Goal: Transaction & Acquisition: Purchase product/service

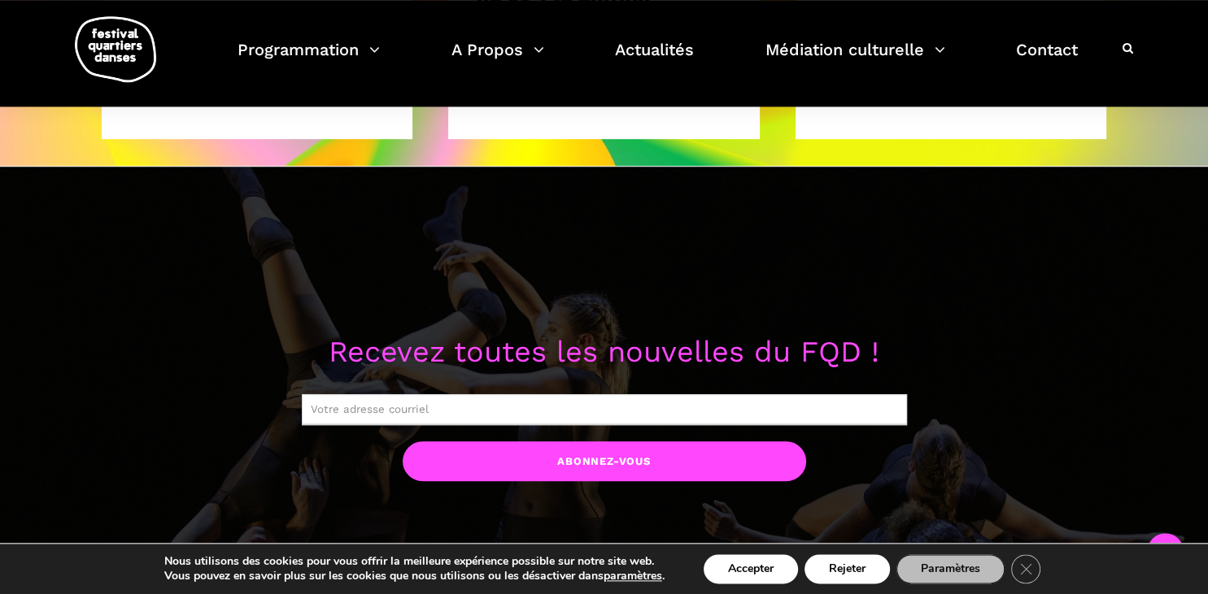
scroll to position [1194, 0]
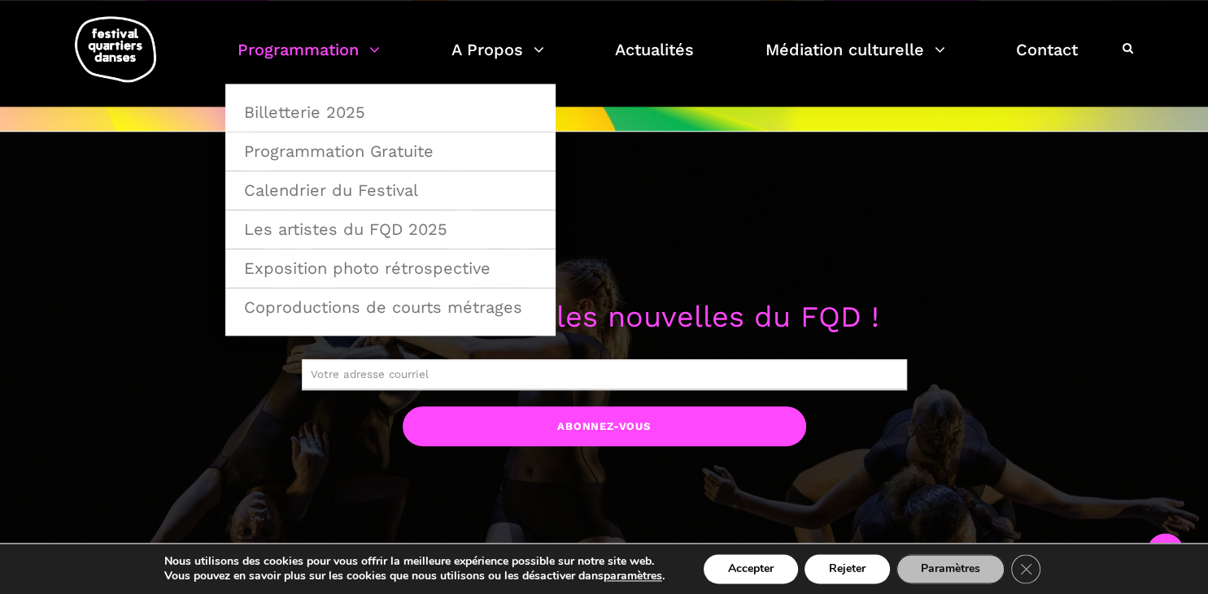
click at [306, 49] on link "Programmation" at bounding box center [308, 60] width 142 height 48
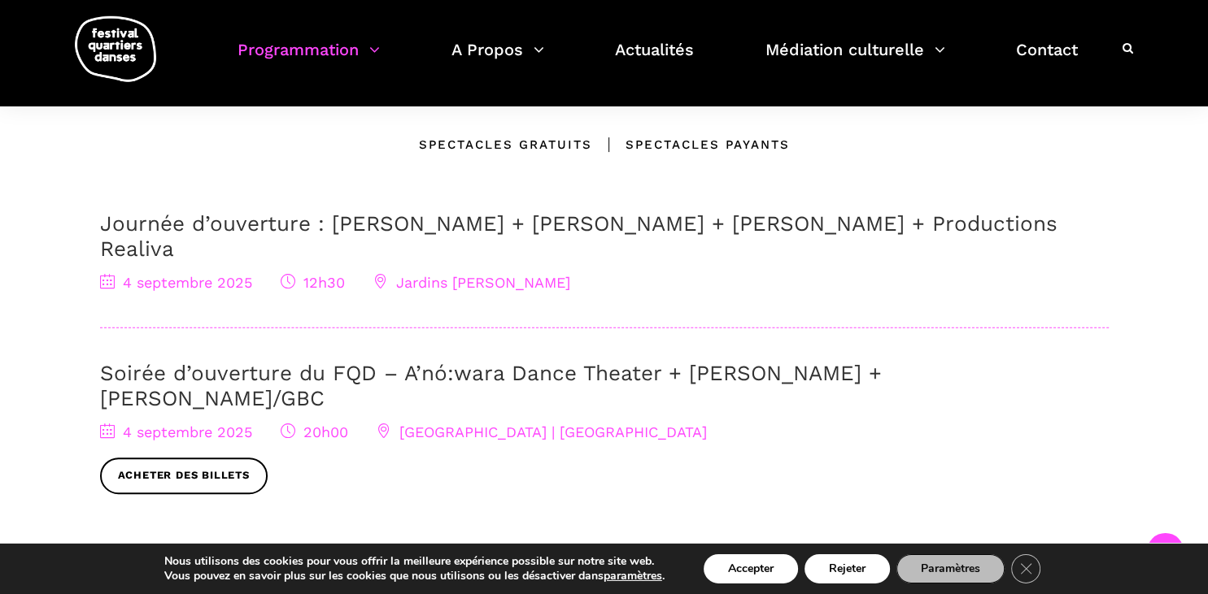
scroll to position [489, 0]
click at [777, 564] on button "Accepter" at bounding box center [750, 569] width 94 height 29
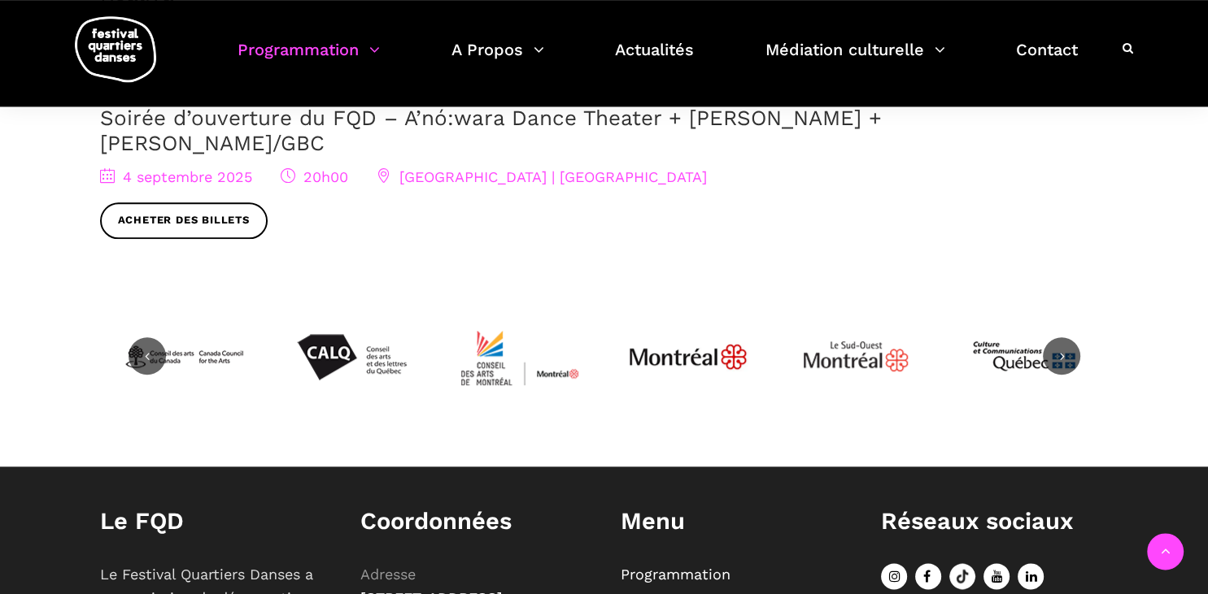
scroll to position [773, 0]
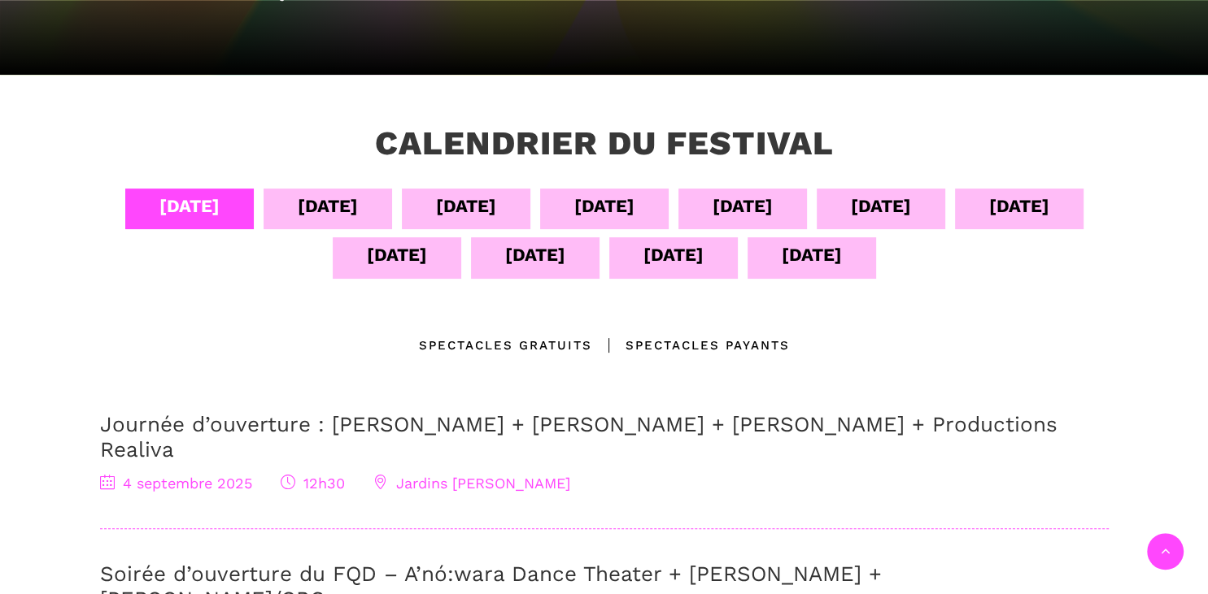
scroll to position [286, 0]
click at [314, 200] on div "[DATE]" at bounding box center [328, 207] width 60 height 28
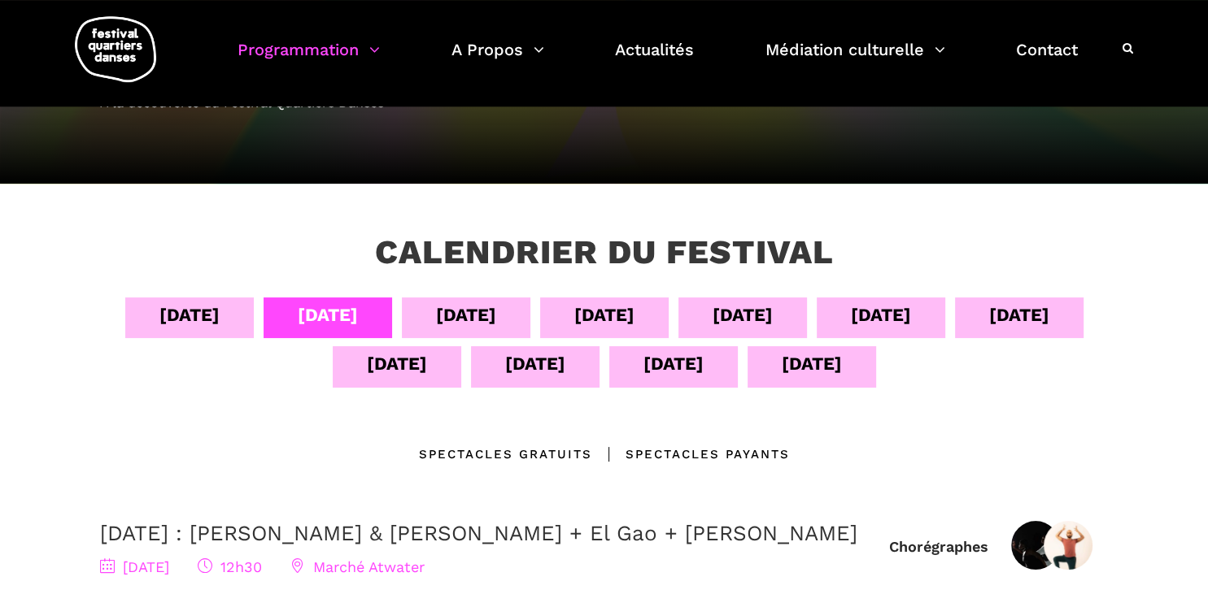
scroll to position [179, 0]
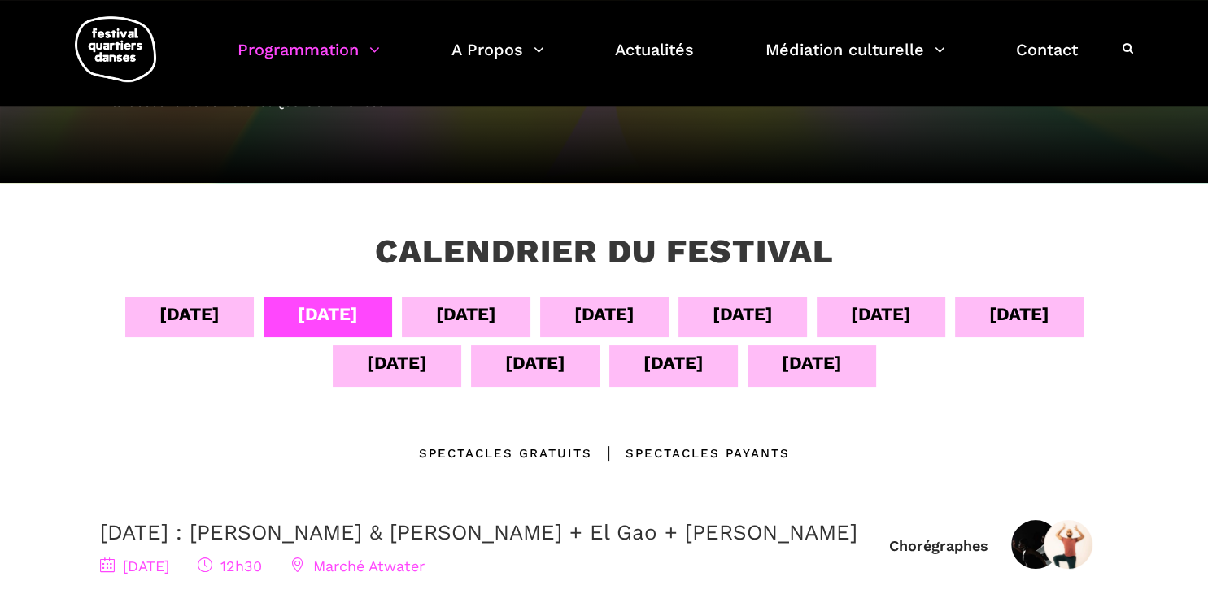
click at [436, 308] on div "06 sept" at bounding box center [466, 314] width 60 height 28
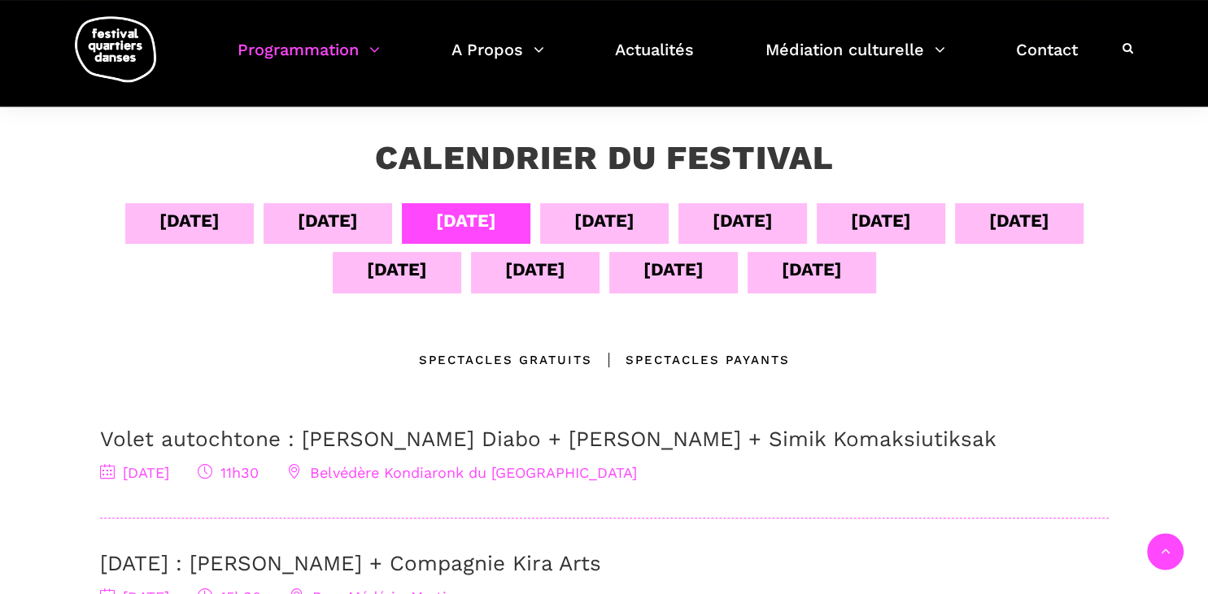
scroll to position [255, 0]
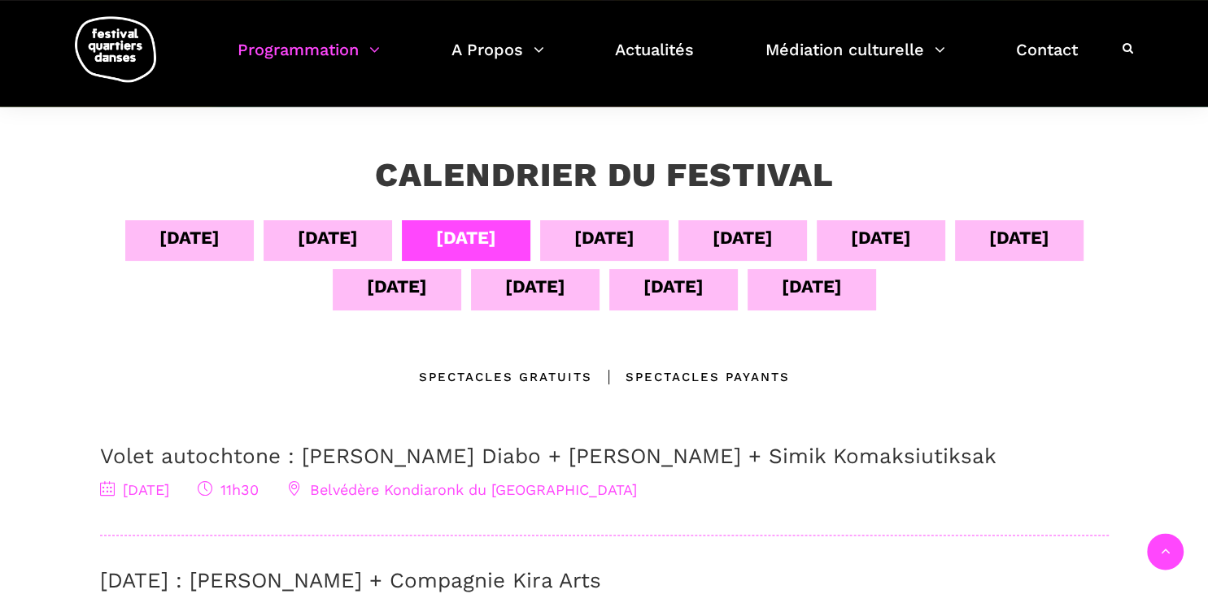
click at [584, 228] on div "07 sept" at bounding box center [604, 238] width 60 height 28
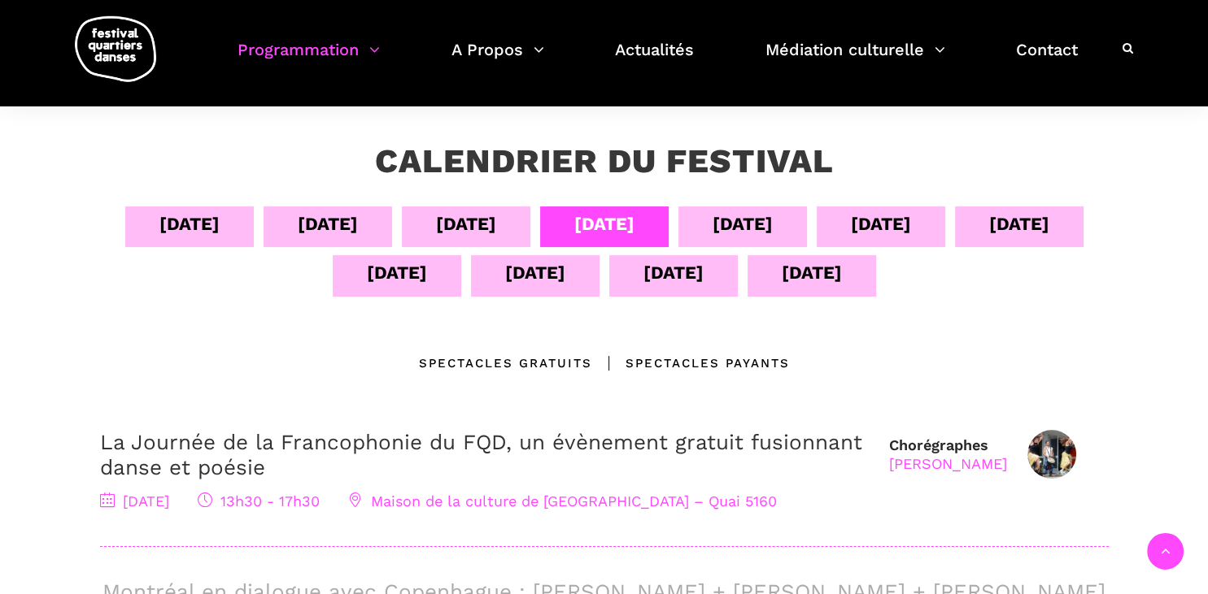
scroll to position [263, 0]
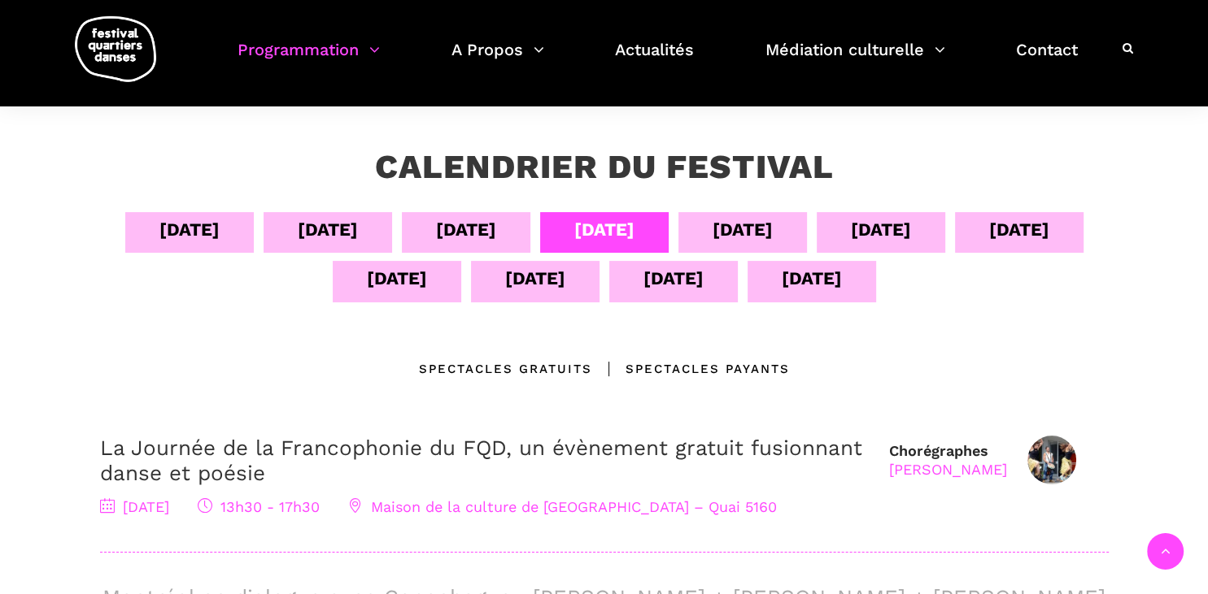
click at [711, 223] on div "08 sept" at bounding box center [742, 232] width 128 height 41
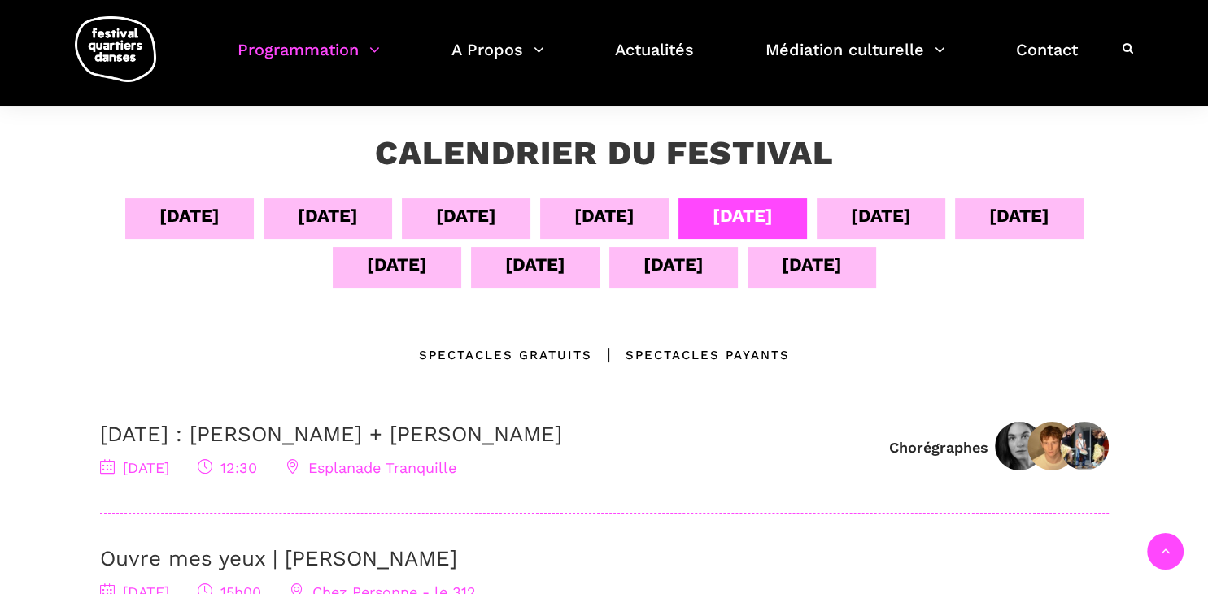
scroll to position [278, 0]
click at [847, 226] on div "09 sept" at bounding box center [880, 218] width 128 height 41
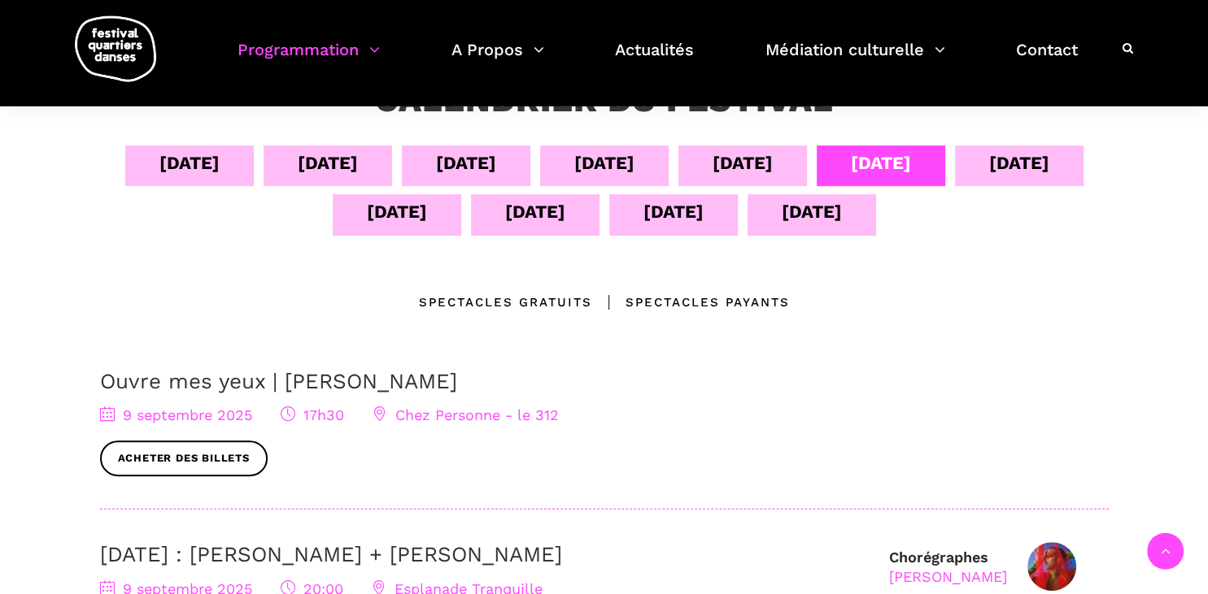
scroll to position [328, 0]
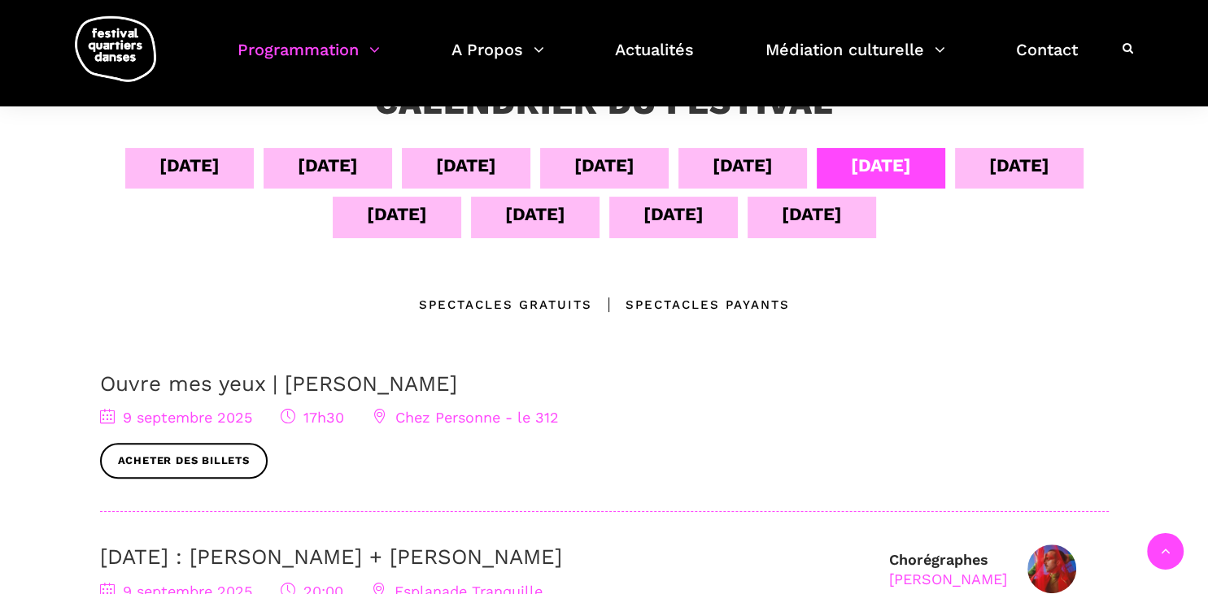
click at [1008, 166] on div "10 sept" at bounding box center [1019, 165] width 60 height 28
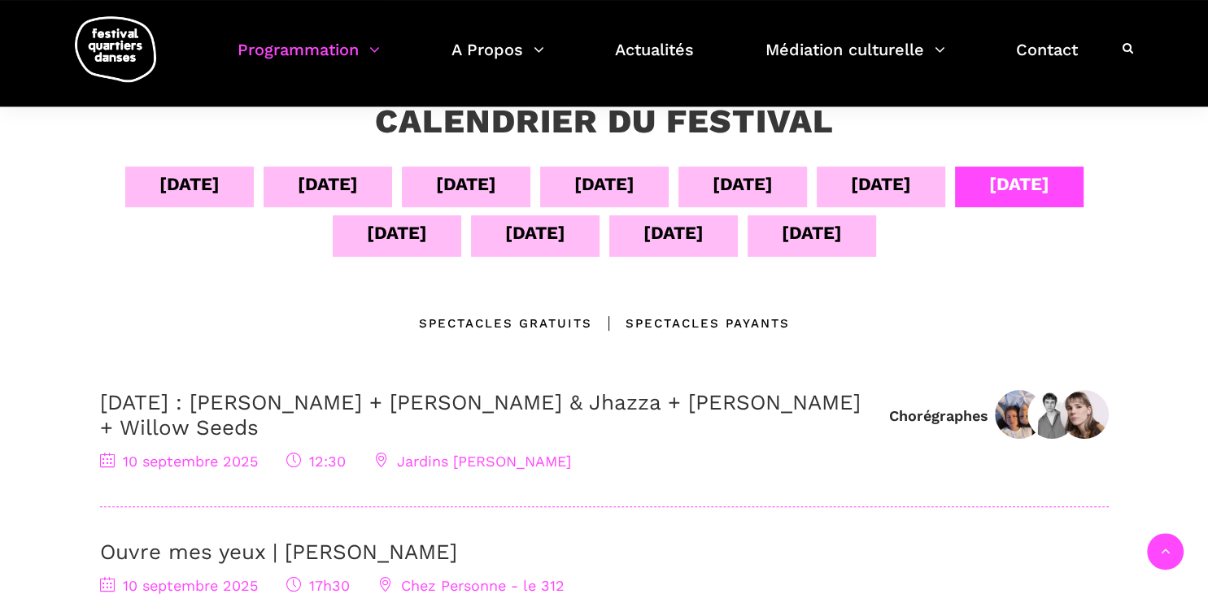
scroll to position [311, 0]
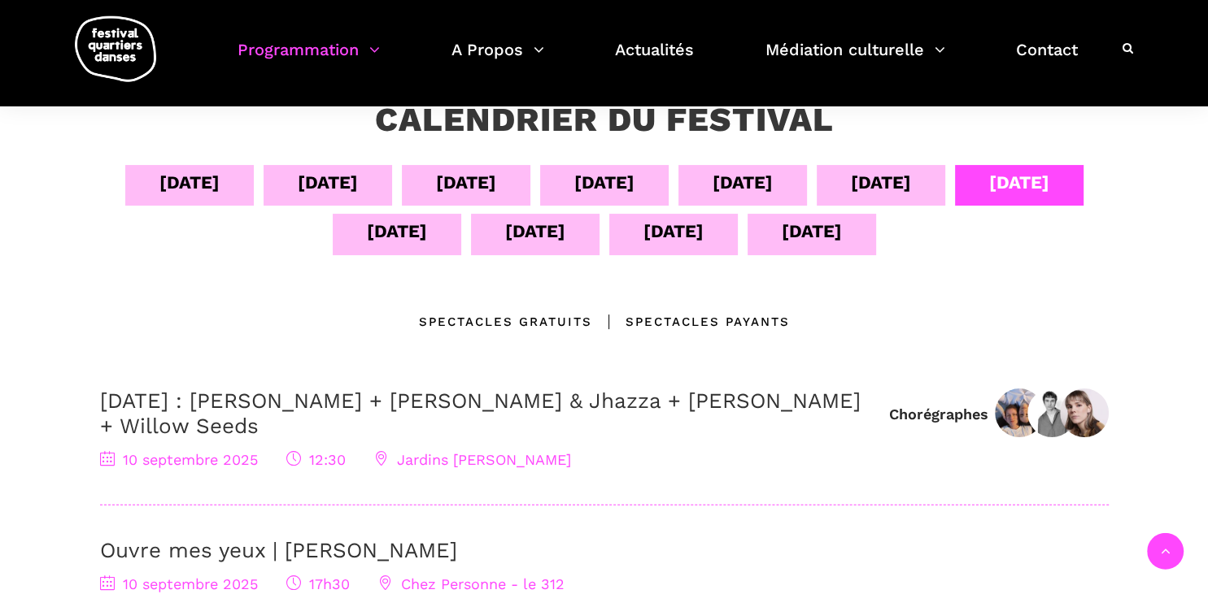
click at [372, 237] on div "11 sept" at bounding box center [397, 231] width 60 height 28
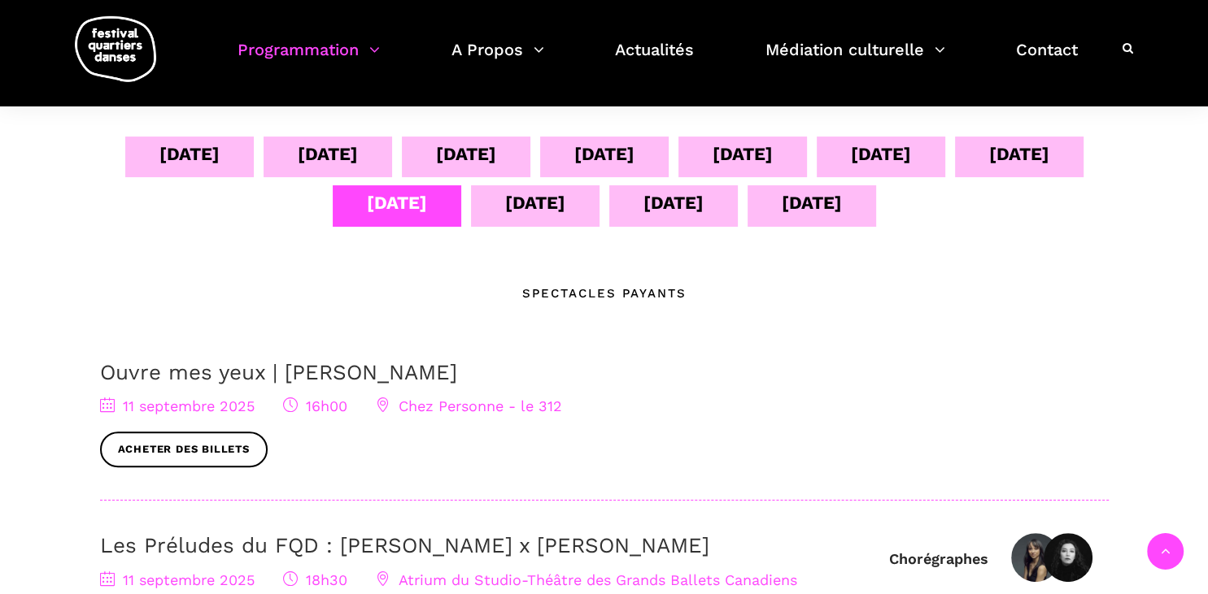
scroll to position [338, 0]
click at [525, 191] on div "12 sept" at bounding box center [535, 203] width 60 height 28
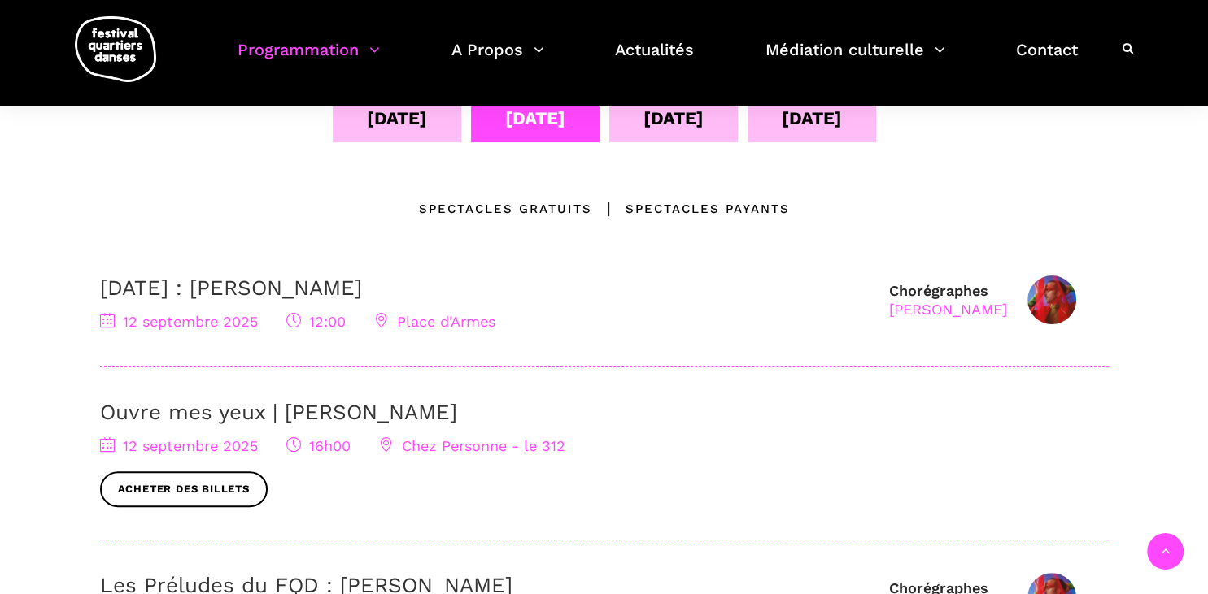
scroll to position [342, 0]
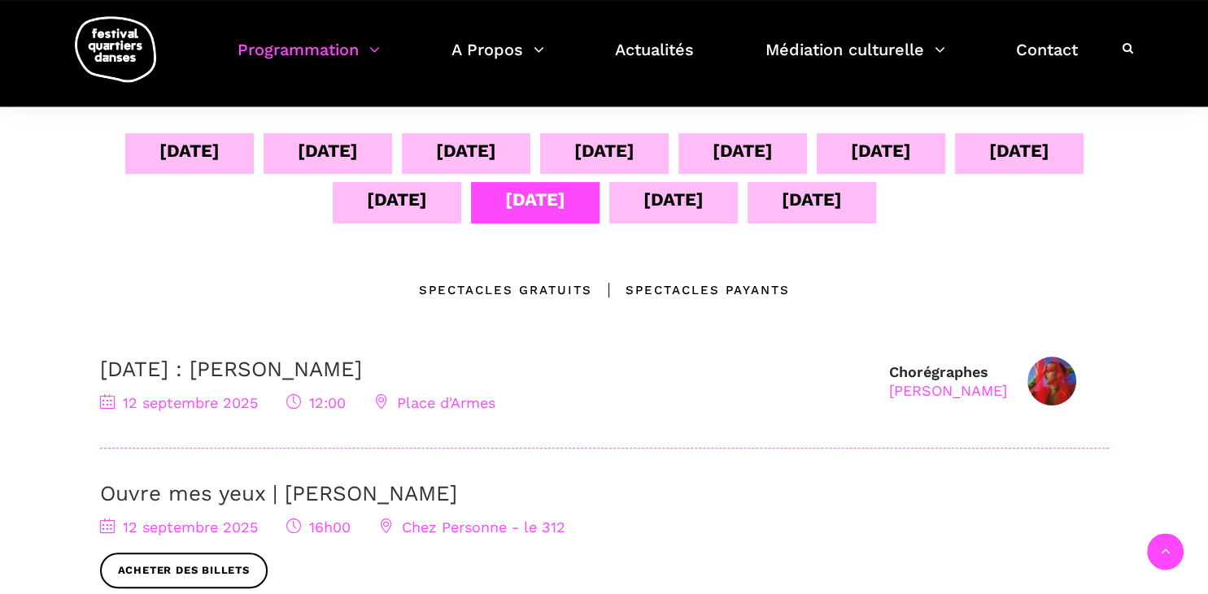
click at [661, 196] on div "13 sept" at bounding box center [673, 199] width 60 height 28
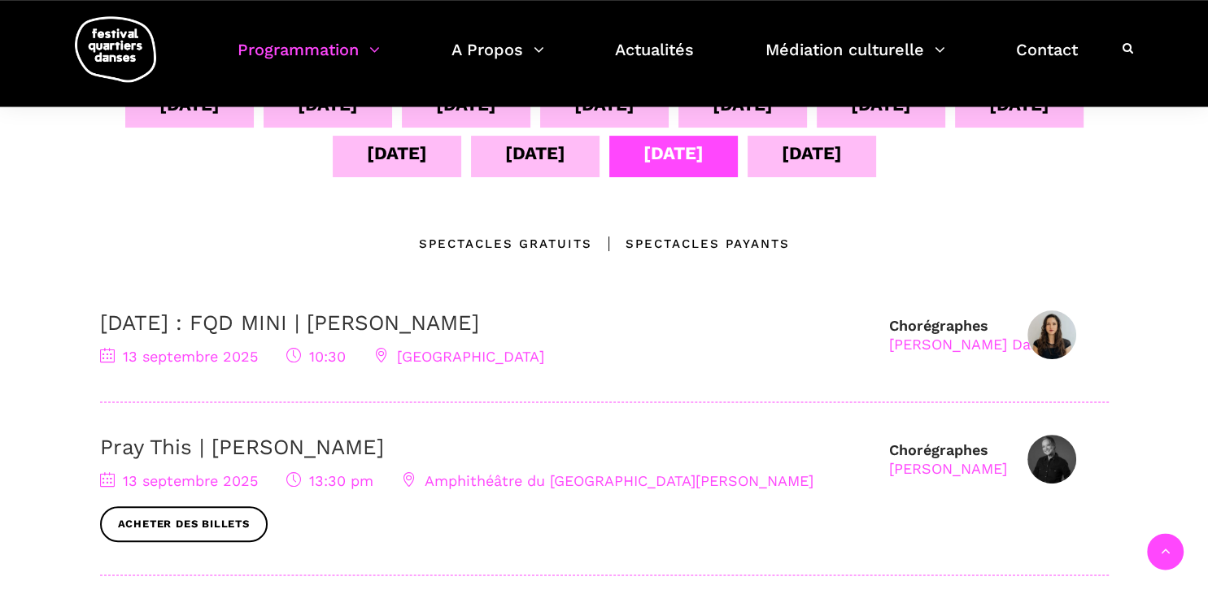
scroll to position [390, 0]
click at [510, 142] on div "12 sept" at bounding box center [535, 152] width 60 height 28
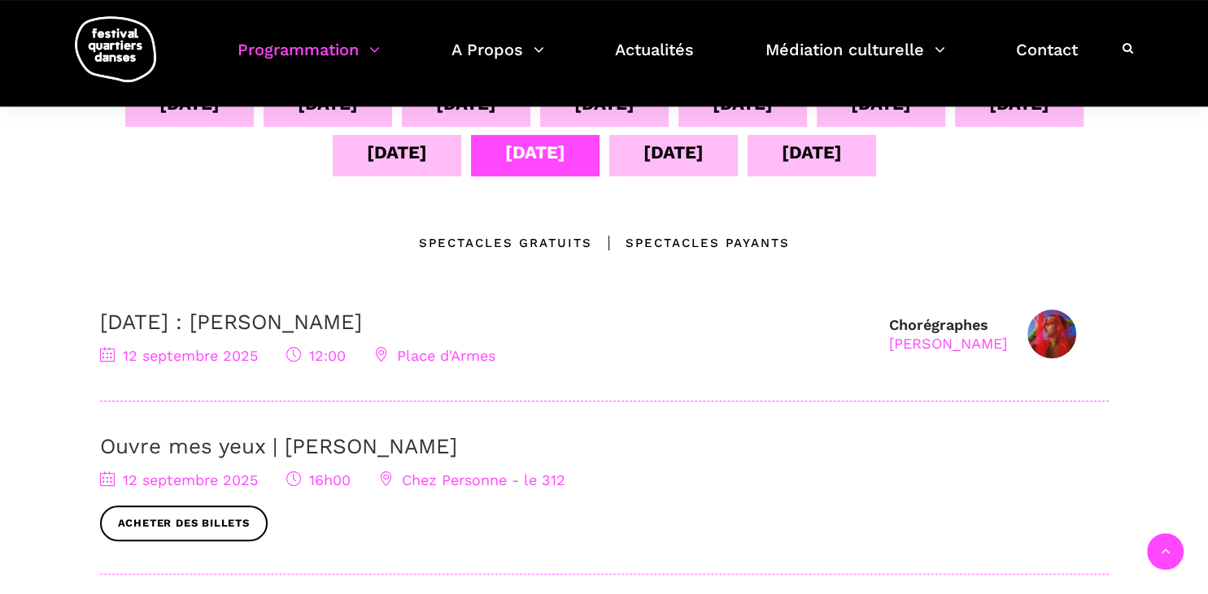
click at [842, 165] on div "14 sept" at bounding box center [812, 152] width 60 height 28
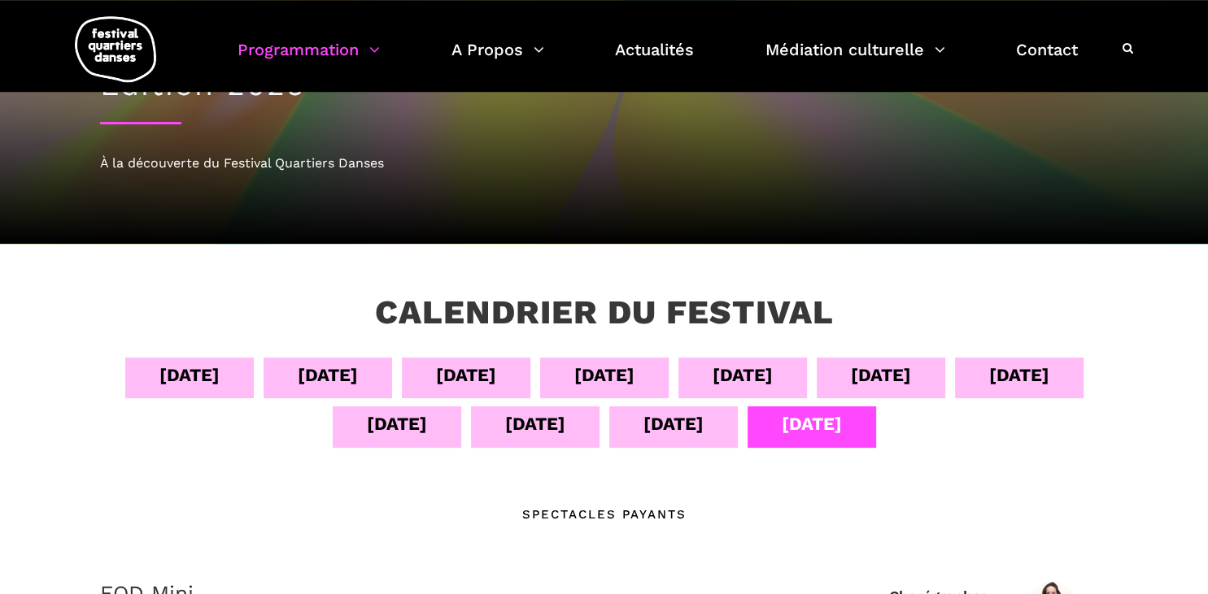
scroll to position [0, 0]
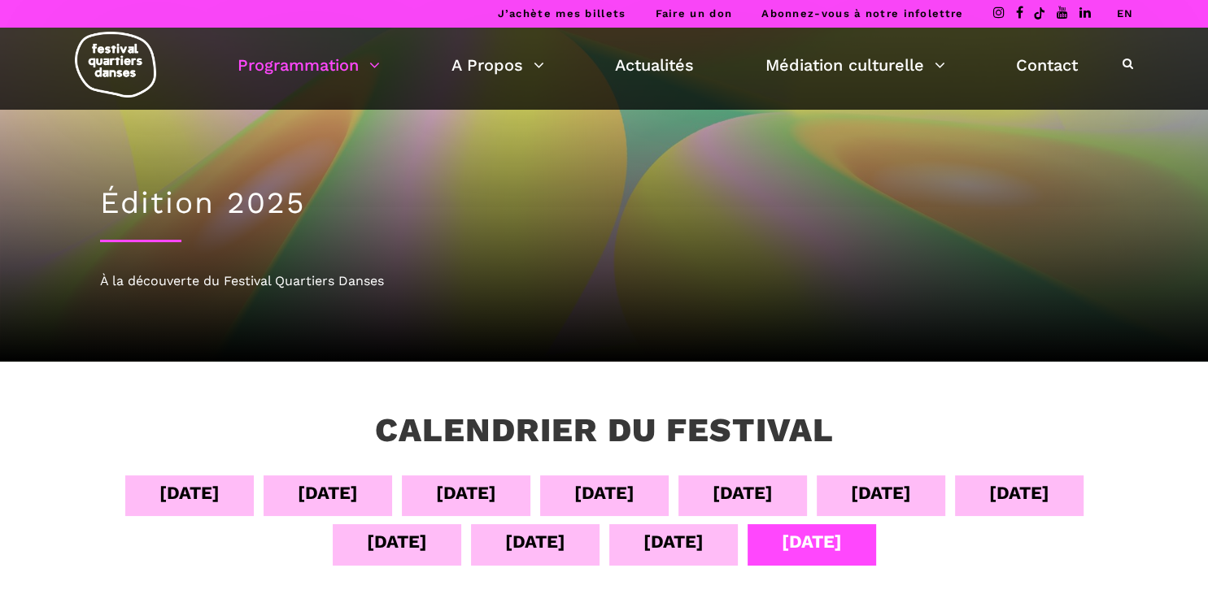
click at [187, 478] on div "[DATE]" at bounding box center [189, 496] width 128 height 41
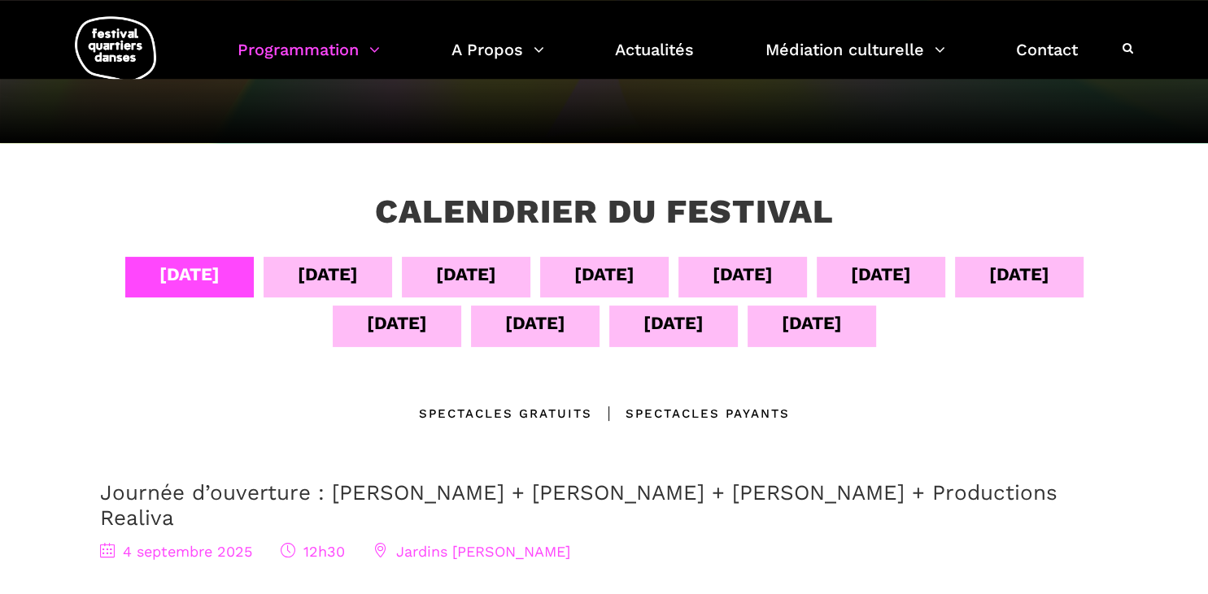
scroll to position [243, 0]
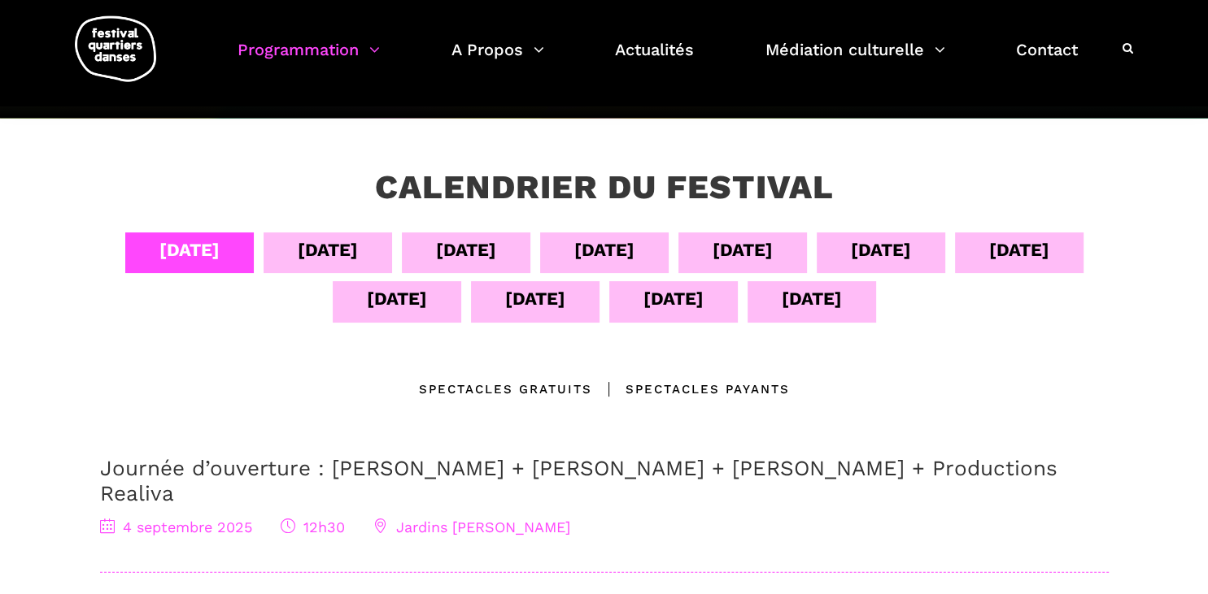
click at [337, 260] on div "[DATE]" at bounding box center [328, 250] width 60 height 28
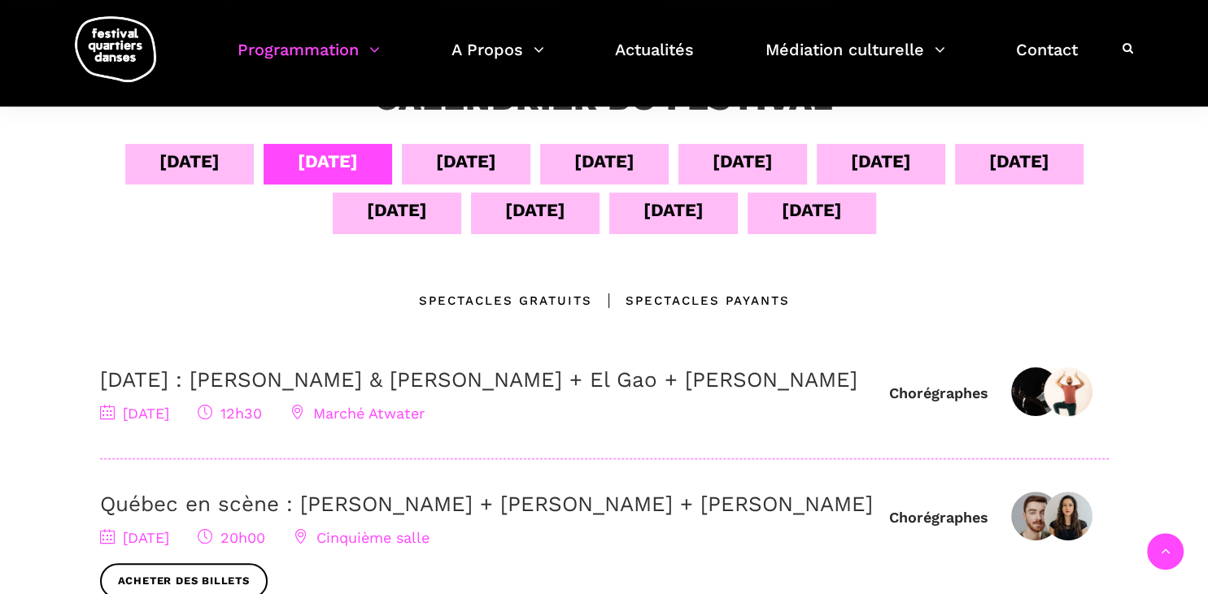
scroll to position [329, 0]
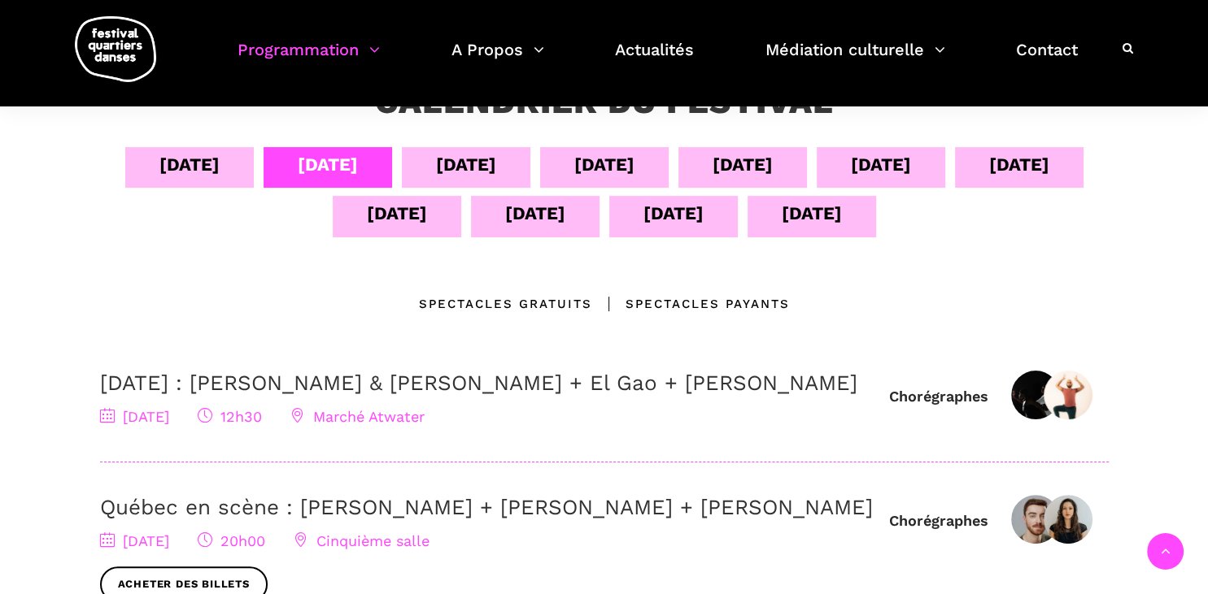
click at [454, 151] on div "06 sept" at bounding box center [466, 164] width 60 height 28
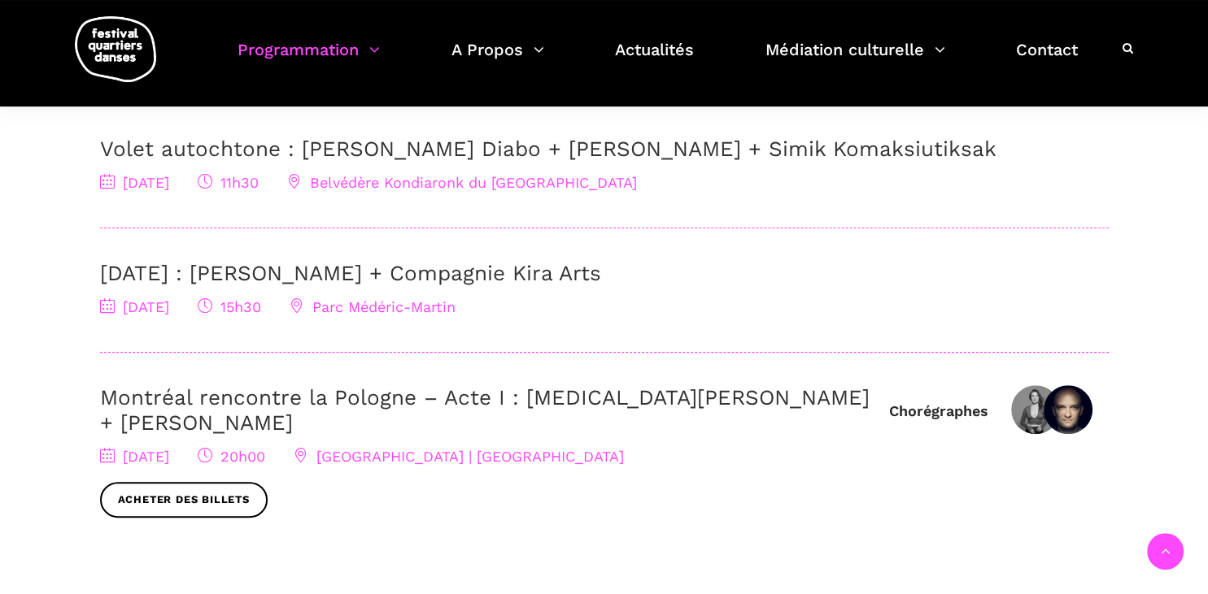
scroll to position [563, 0]
click at [216, 482] on link "Acheter des billets" at bounding box center [184, 500] width 168 height 37
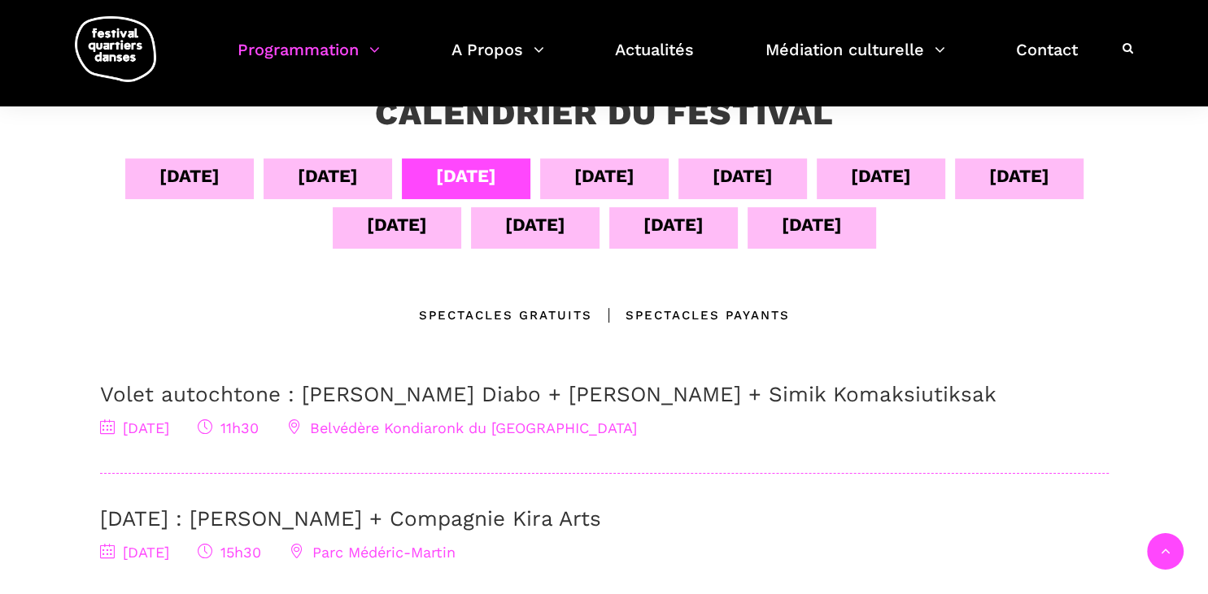
scroll to position [316, 0]
click at [625, 183] on div "07 sept" at bounding box center [604, 177] width 60 height 28
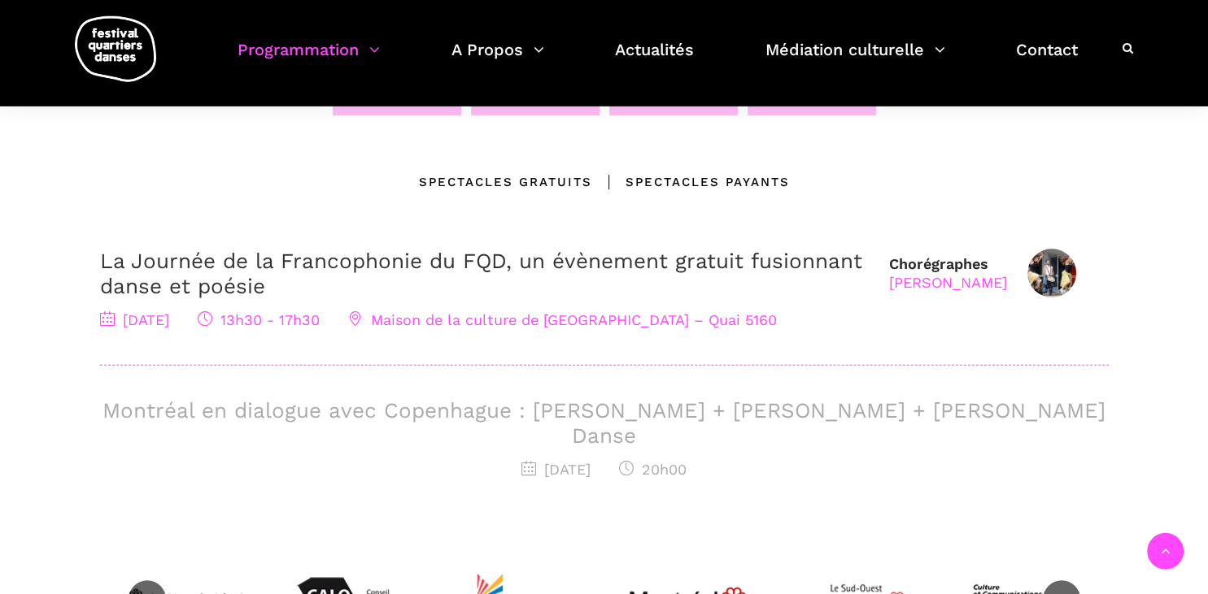
scroll to position [450, 0]
click at [568, 420] on h3 "Montréal en dialogue avec Copenhague : Charles-Alexis Desgagnés + Lene Boel + S…" at bounding box center [604, 424] width 1008 height 50
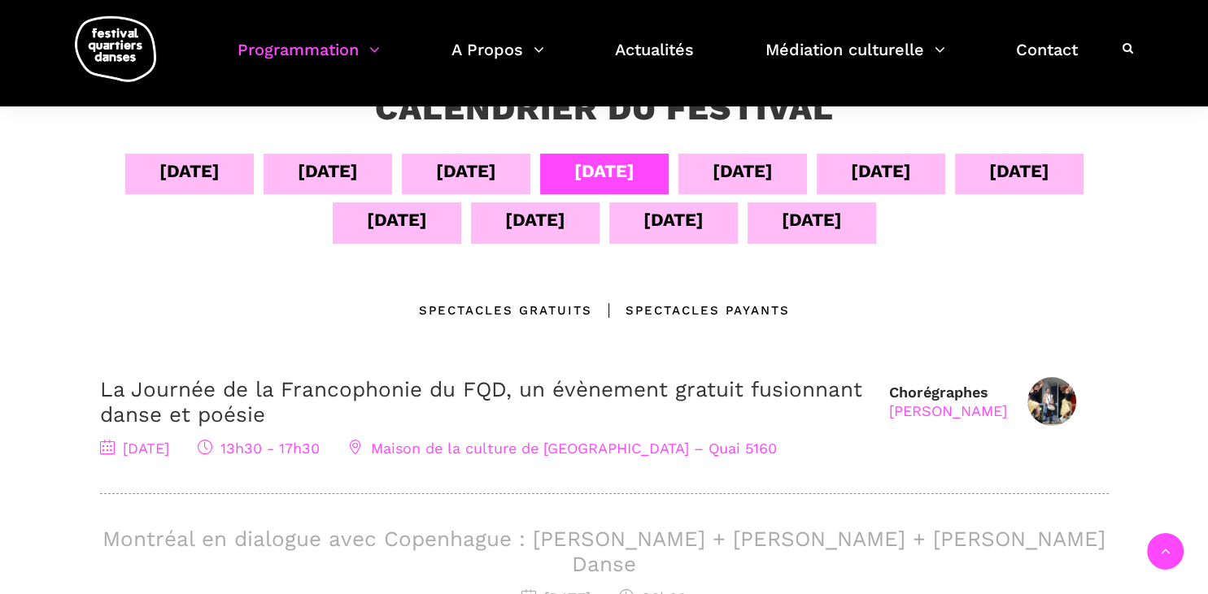
scroll to position [323, 0]
click at [660, 314] on div "Spectacles Payants" at bounding box center [691, 310] width 198 height 20
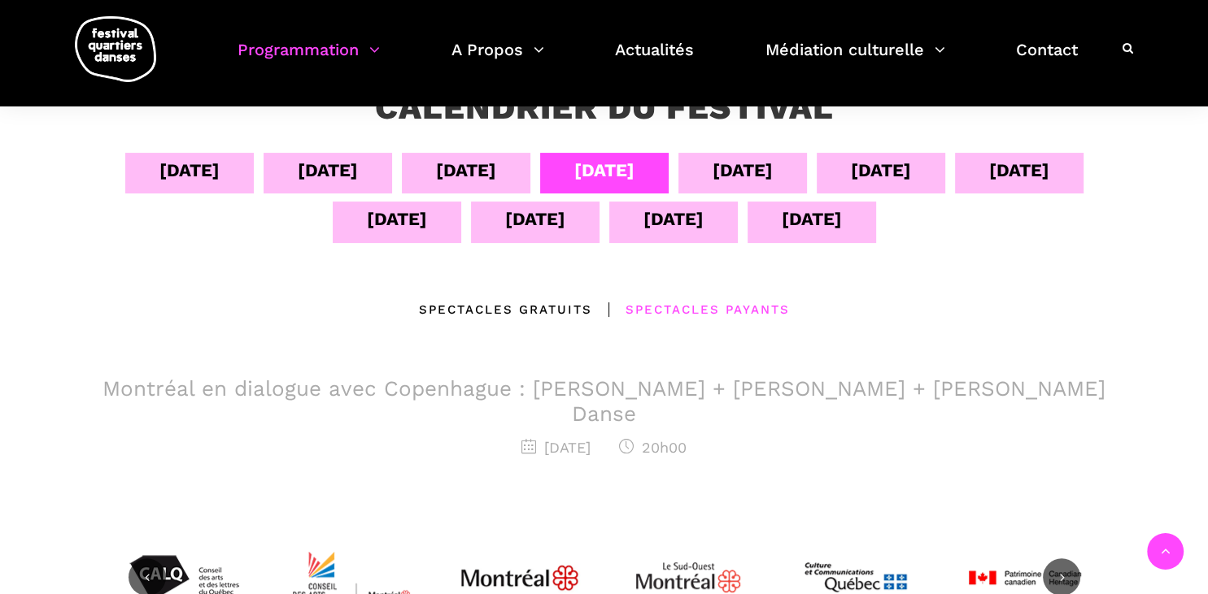
click at [739, 171] on div "08 sept" at bounding box center [742, 170] width 60 height 28
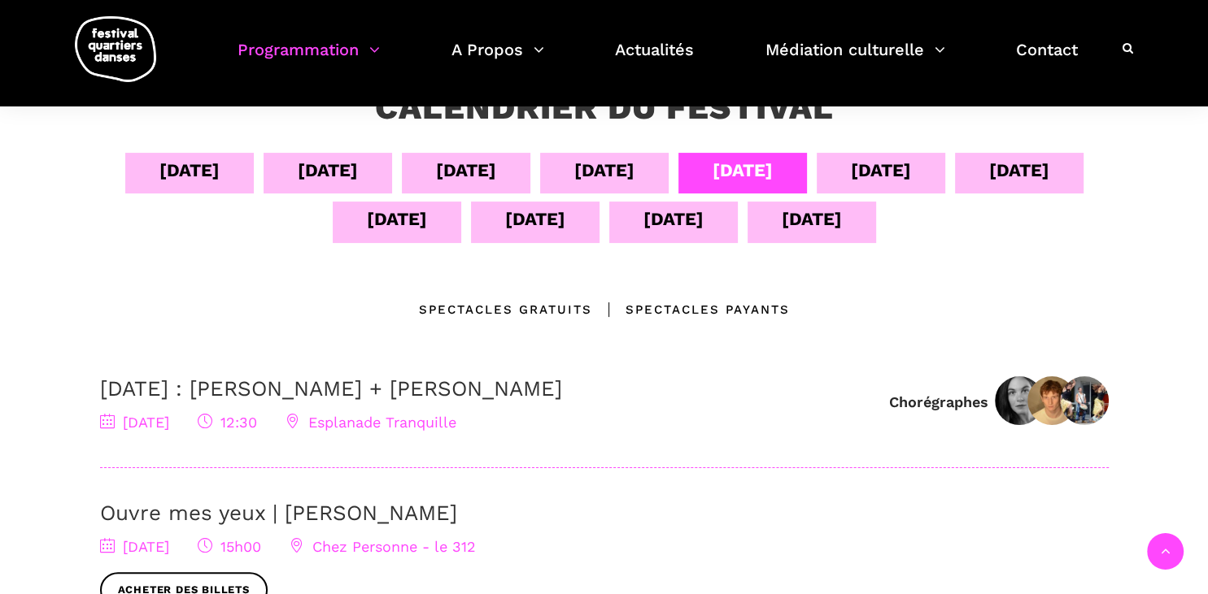
click at [651, 173] on div "07 sept" at bounding box center [604, 173] width 128 height 41
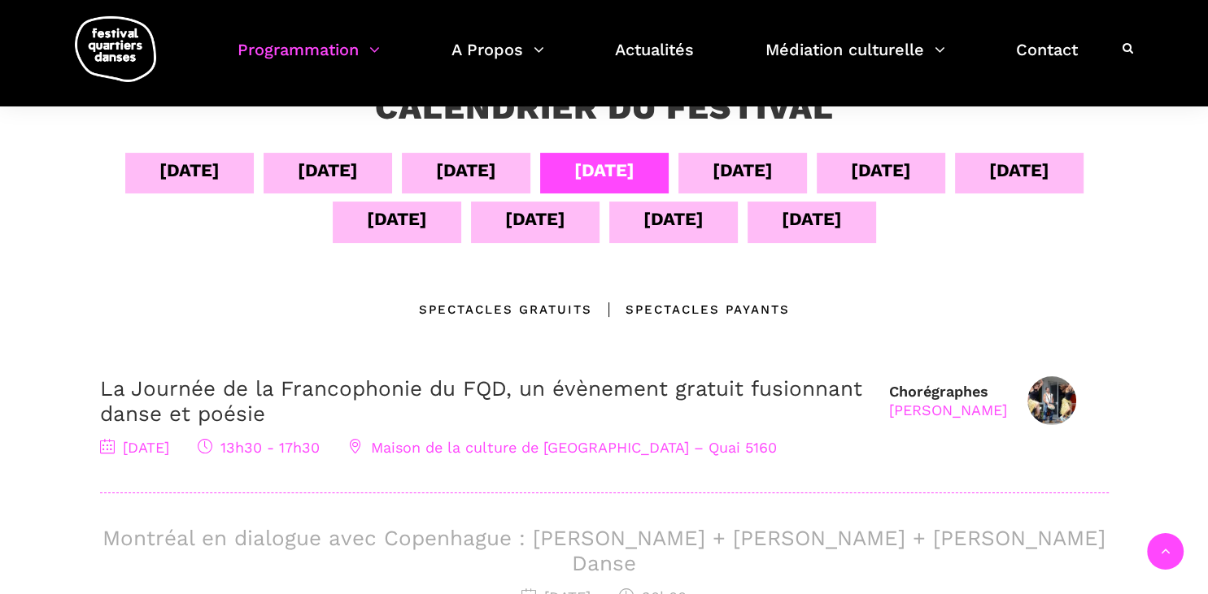
scroll to position [550, 0]
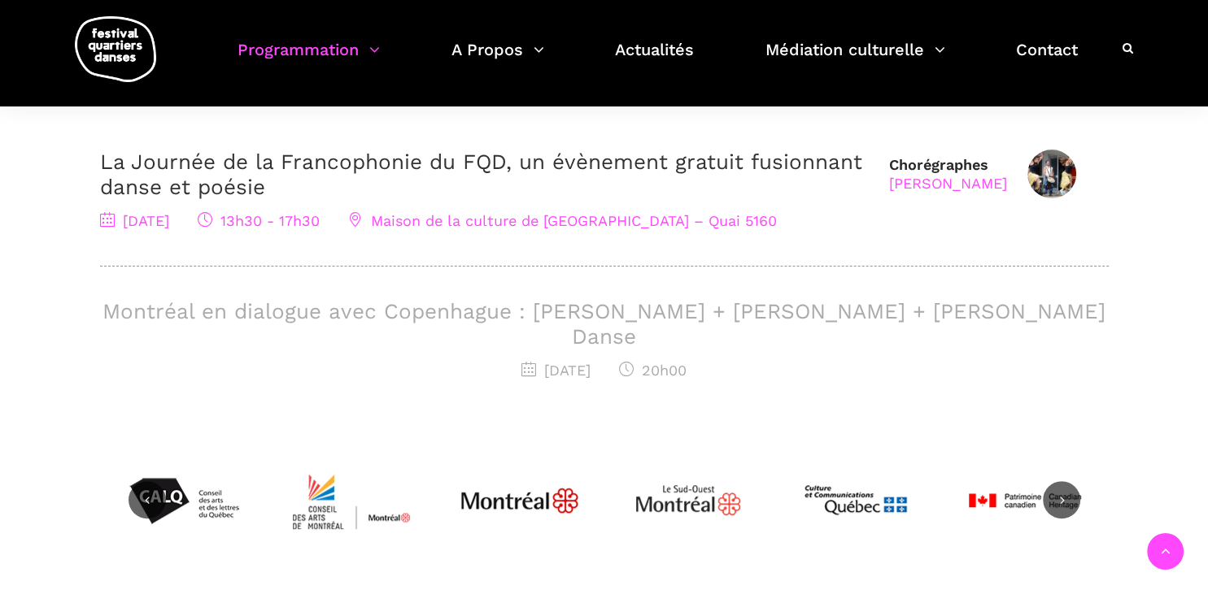
click at [615, 332] on div "Montréal en dialogue avec Copenhague : Charles-Alexis Desgagnés + Lene Boel + S…" at bounding box center [604, 341] width 1008 height 84
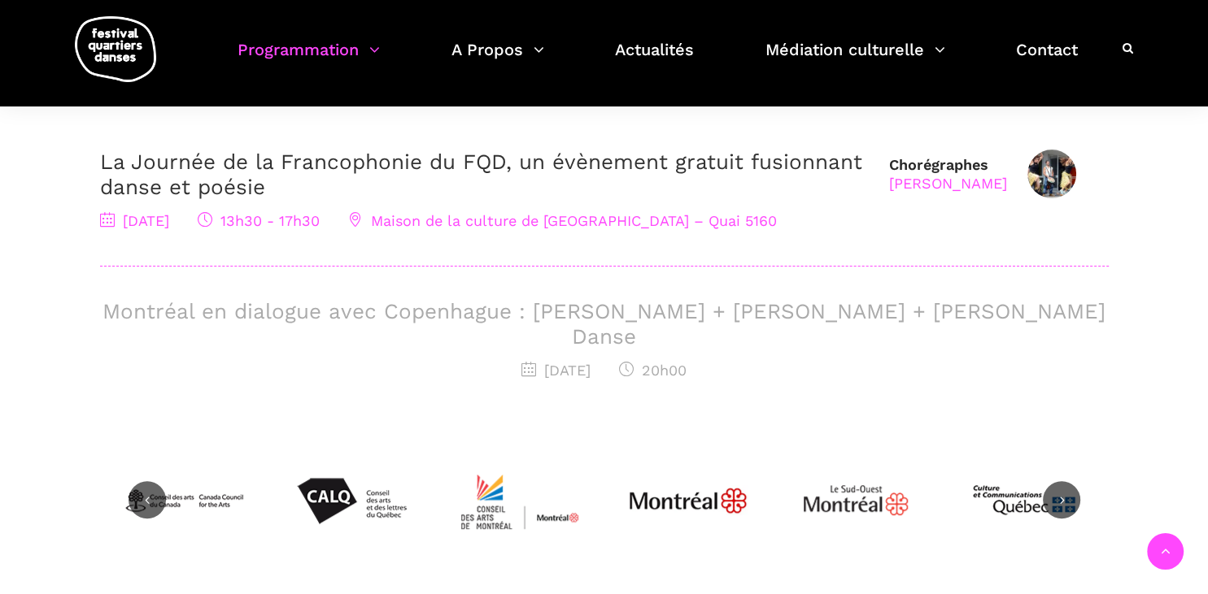
click at [553, 320] on h3 "Montréal en dialogue avec Copenhague : Charles-Alexis Desgagnés + Lene Boel + S…" at bounding box center [604, 324] width 1008 height 50
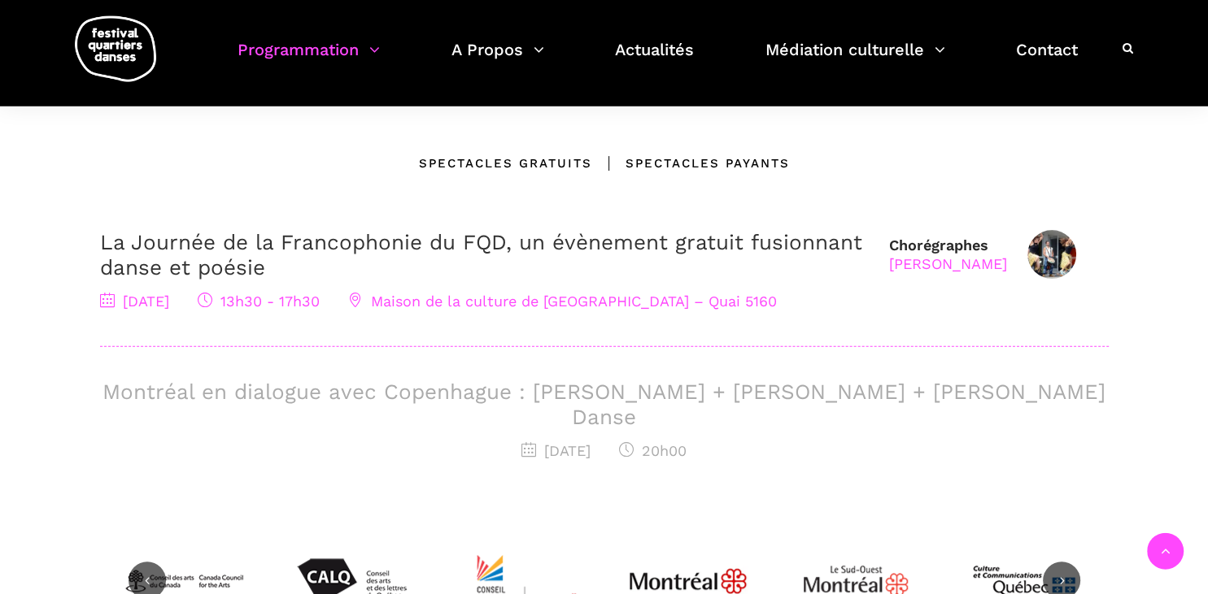
scroll to position [468, 0]
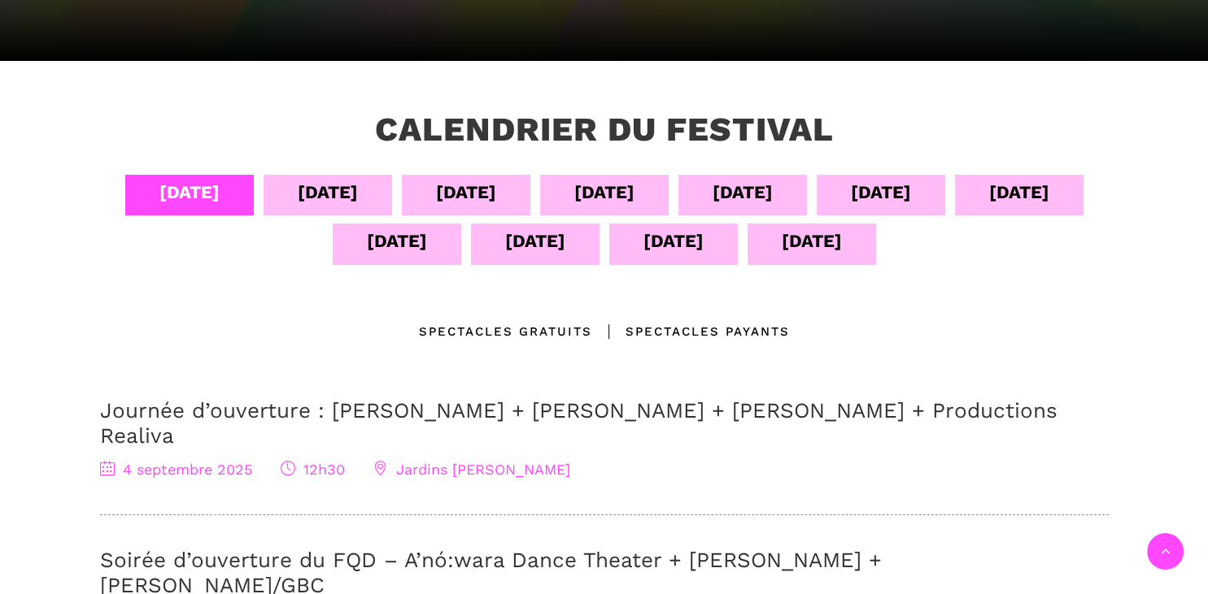
scroll to position [303, 0]
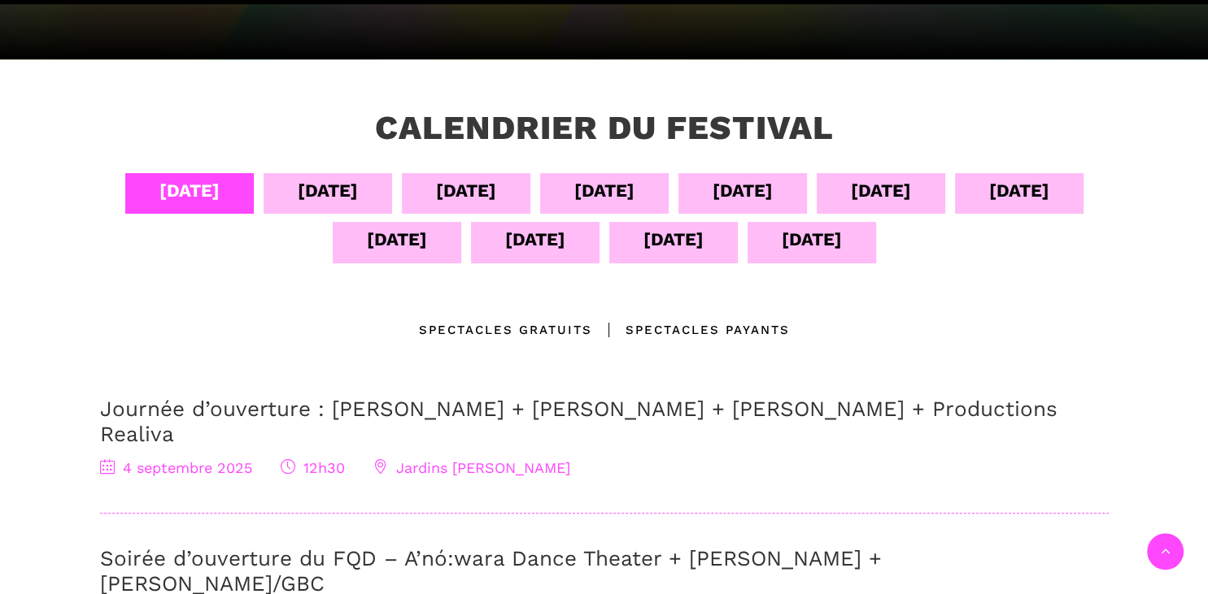
click at [356, 173] on div "[DATE]" at bounding box center [327, 193] width 128 height 41
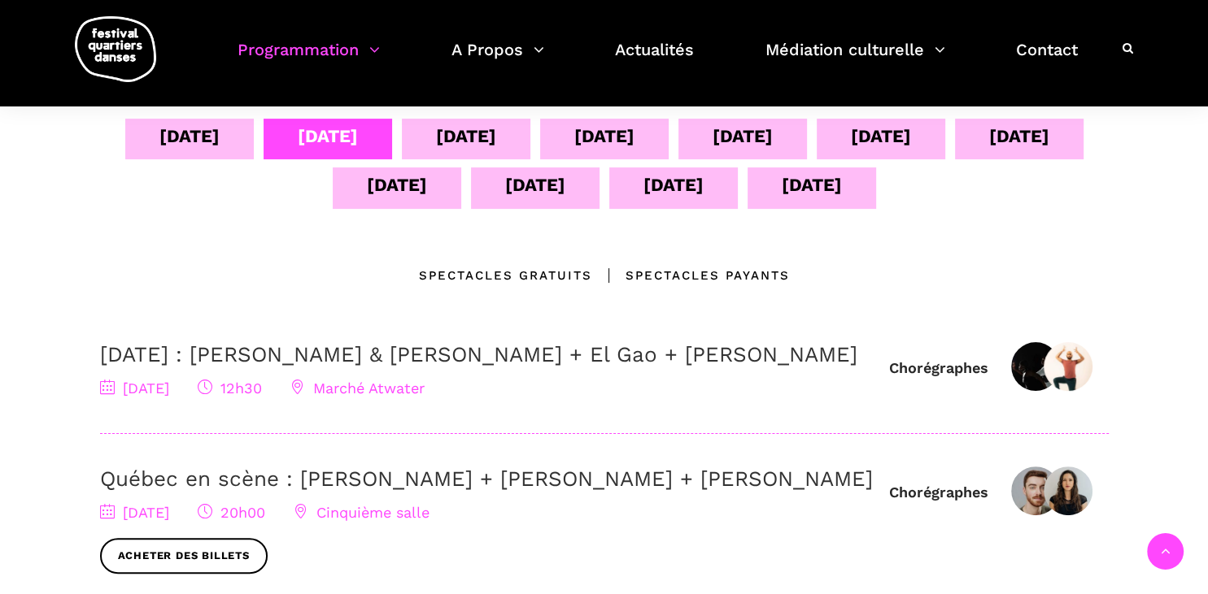
scroll to position [348, 0]
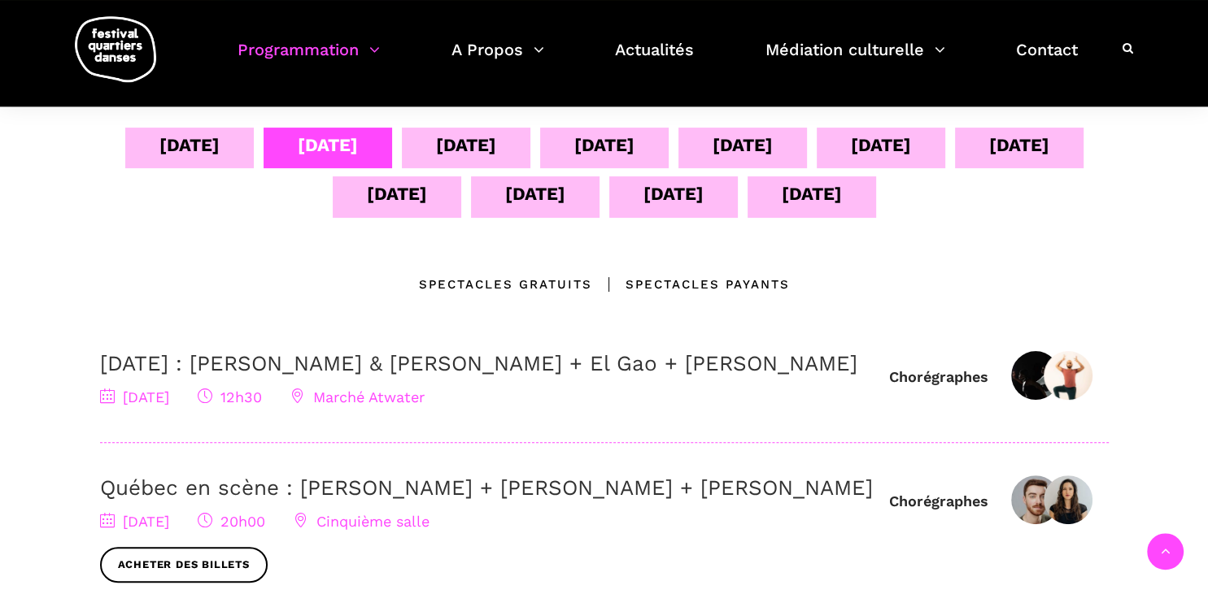
click at [582, 163] on div "07 sept" at bounding box center [604, 148] width 128 height 41
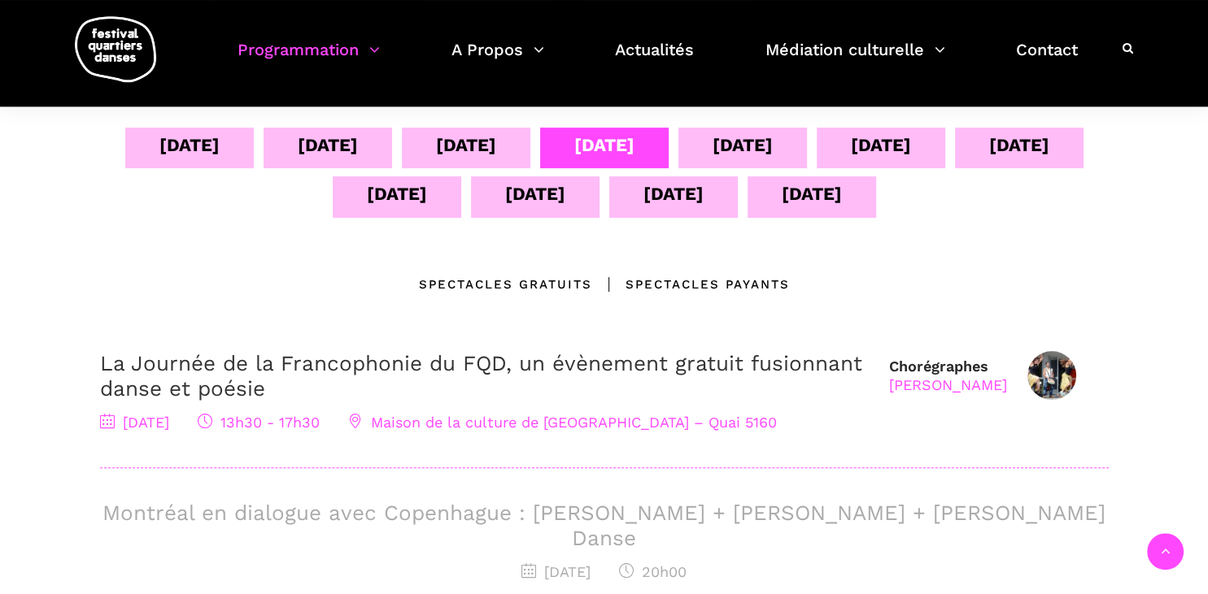
scroll to position [503, 0]
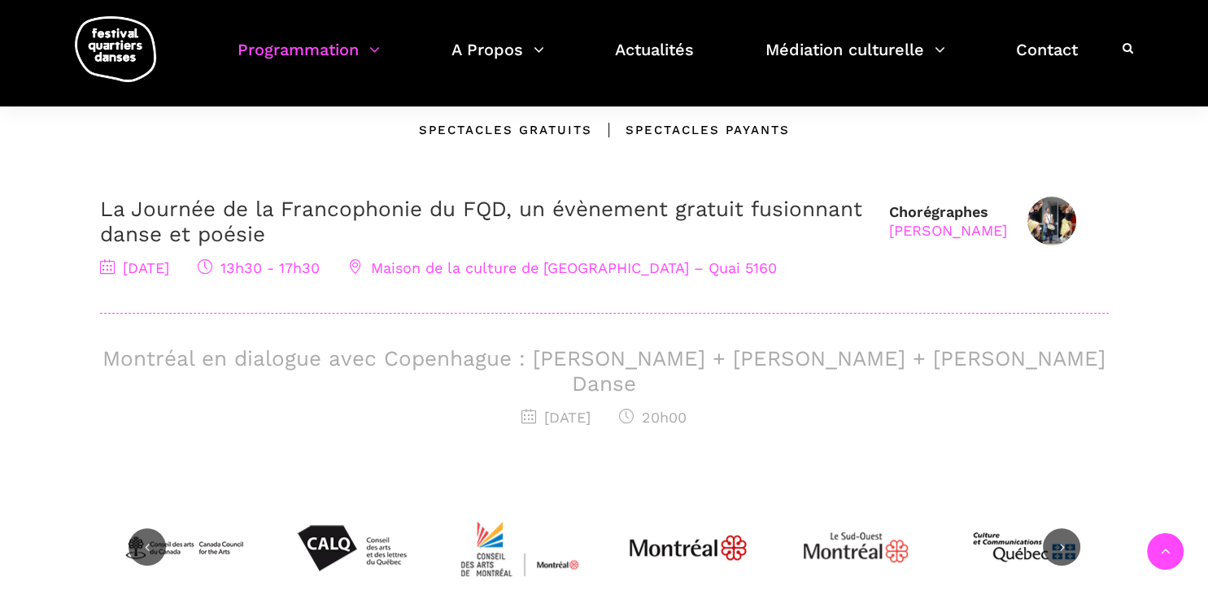
click at [549, 363] on h3 "Montréal en dialogue avec Copenhague : Charles-Alexis Desgagnés + Lene Boel + S…" at bounding box center [604, 371] width 1008 height 50
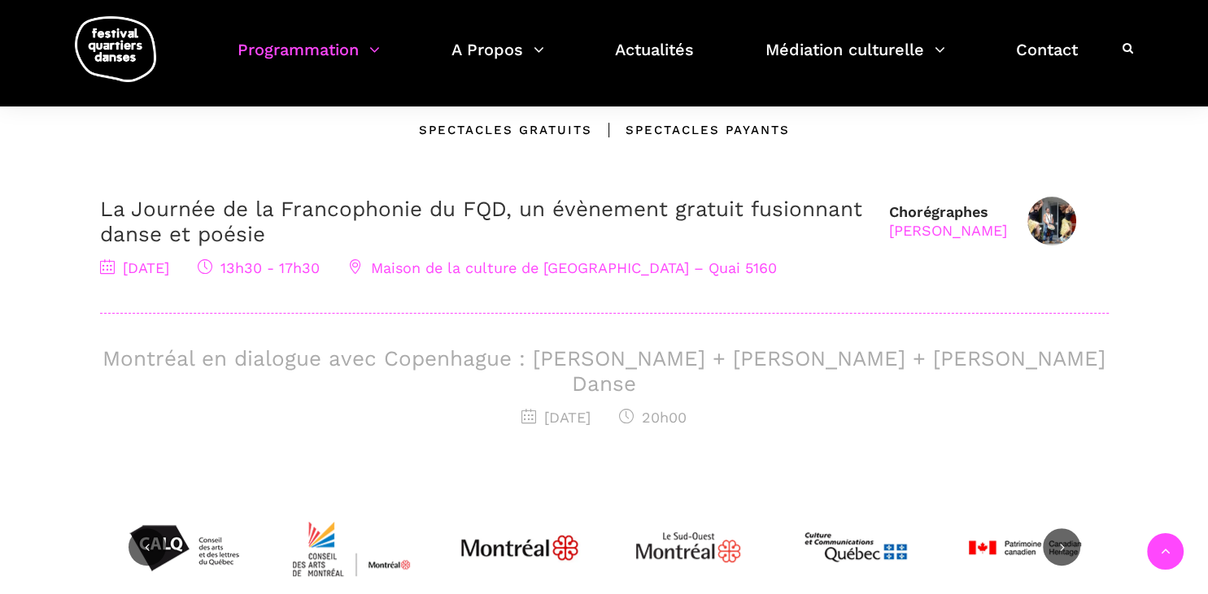
click at [537, 409] on span "7 septembre 2025" at bounding box center [555, 417] width 69 height 17
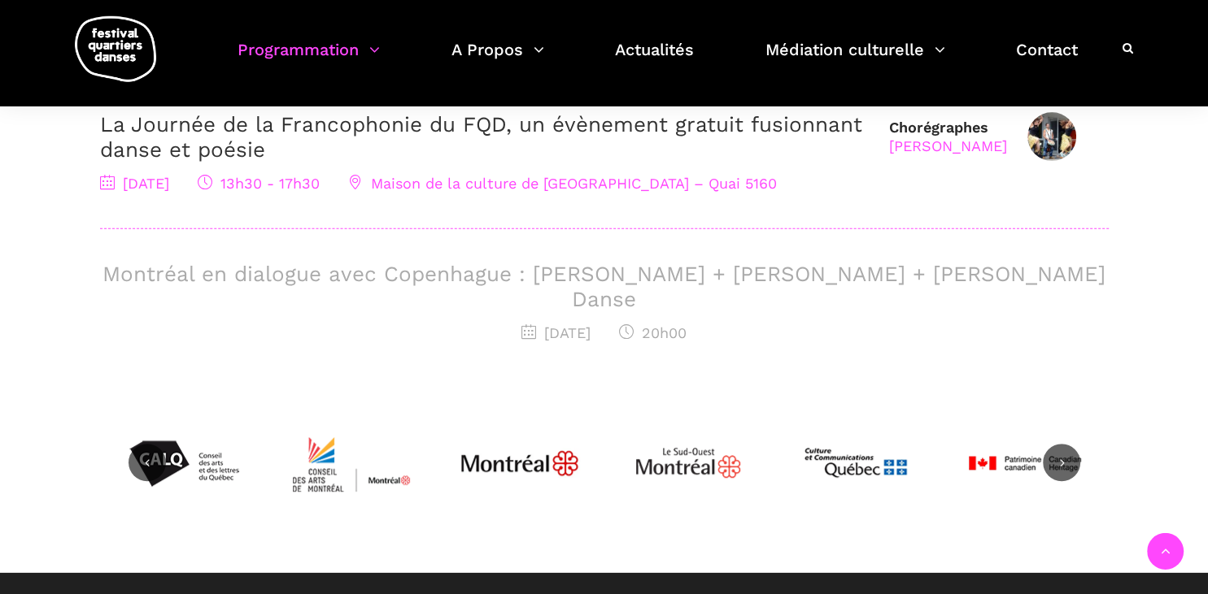
scroll to position [588, 0]
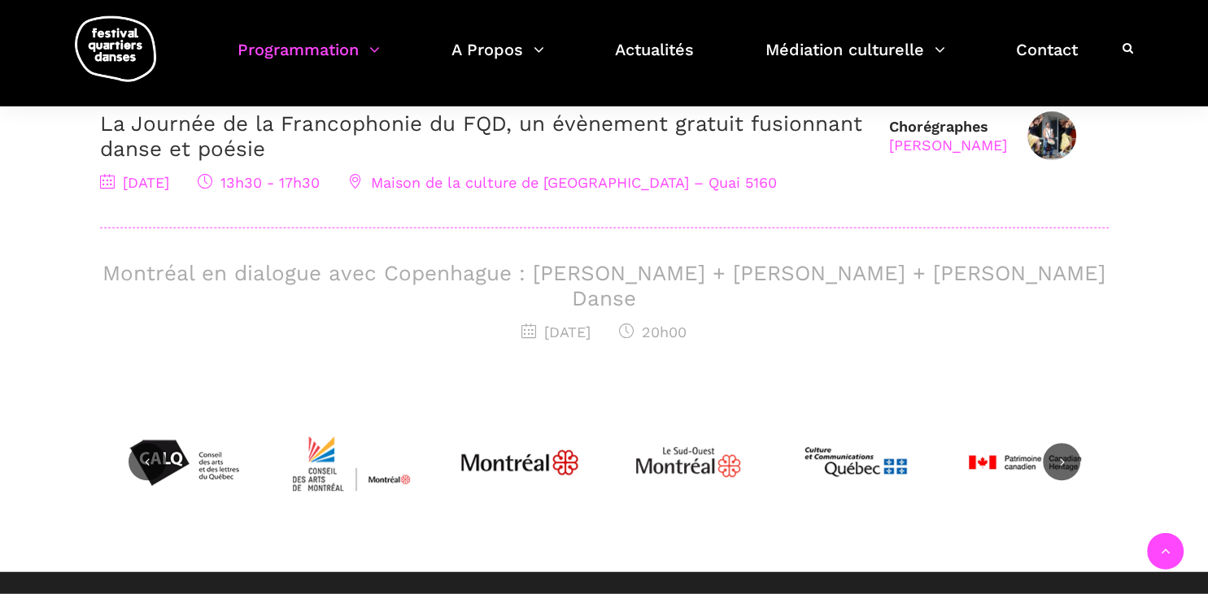
click at [795, 321] on div "7 septembre 2025 20h00" at bounding box center [604, 333] width 1008 height 24
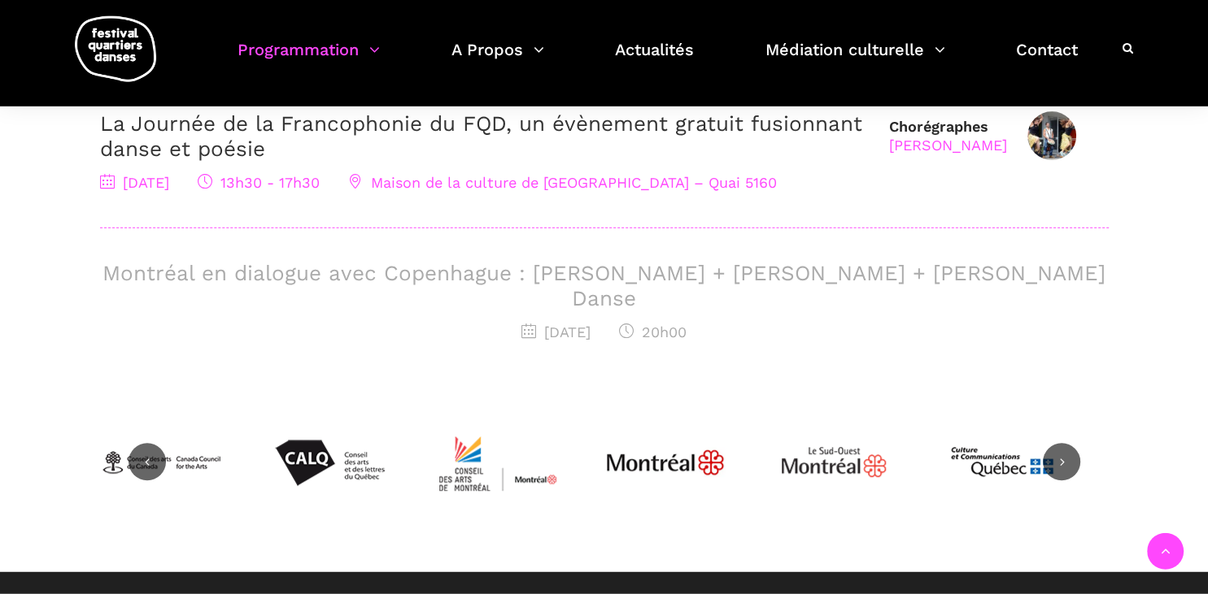
click at [513, 321] on div "7 septembre 2025 20h00" at bounding box center [604, 333] width 1008 height 24
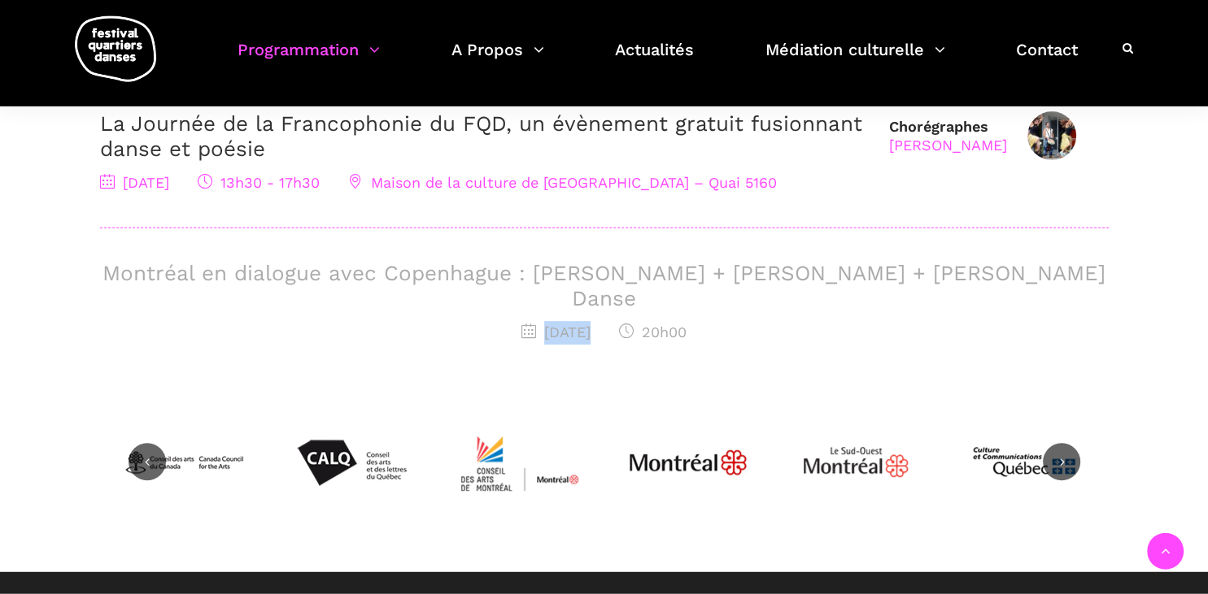
click at [513, 321] on div "7 septembre 2025 20h00" at bounding box center [604, 333] width 1008 height 24
click at [449, 329] on div "04 sept 05 sept 06 sept 07 sept 08 sept 09 sept 10 sept 11 sept 12 sept 13 sept…" at bounding box center [604, 145] width 1041 height 514
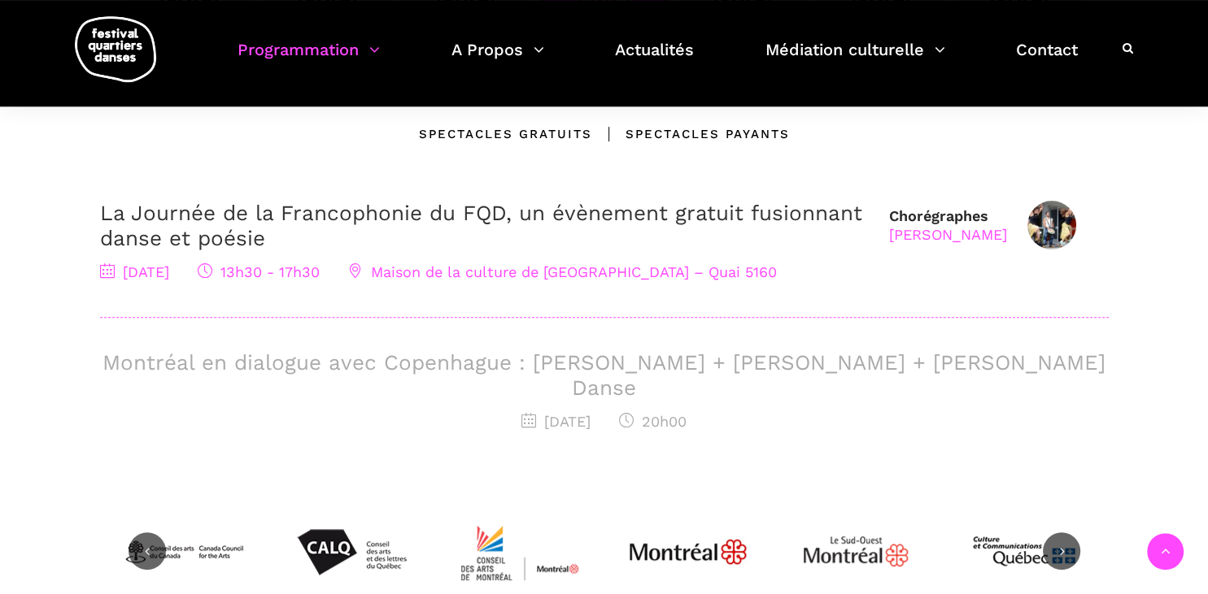
scroll to position [496, 0]
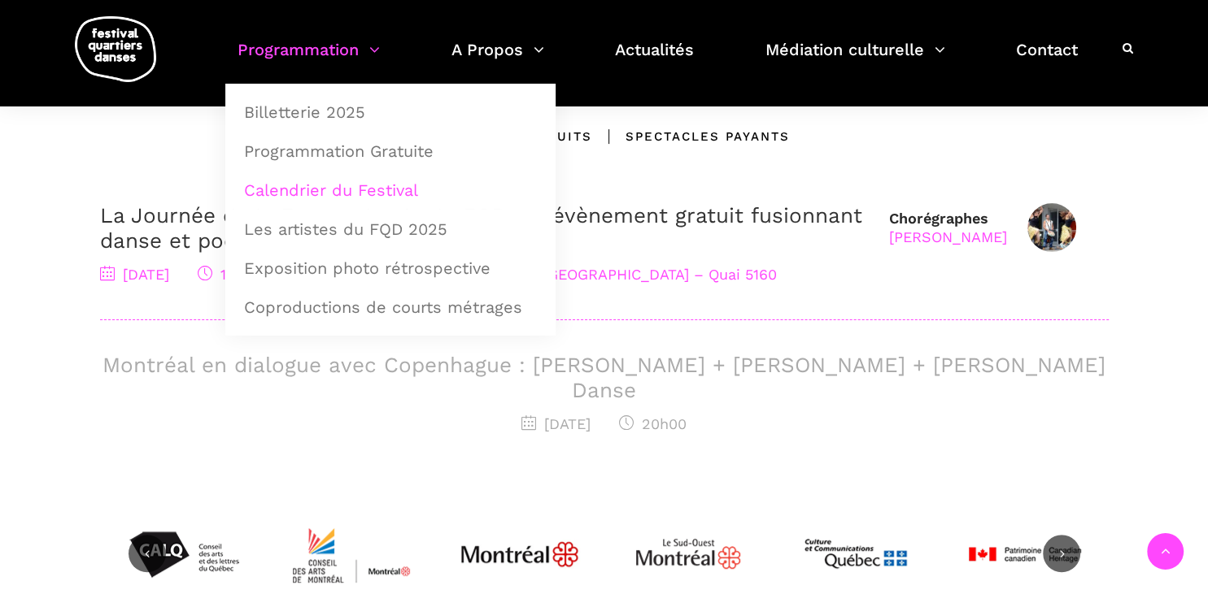
click at [339, 194] on link "Calendrier du Festival" at bounding box center [390, 190] width 312 height 37
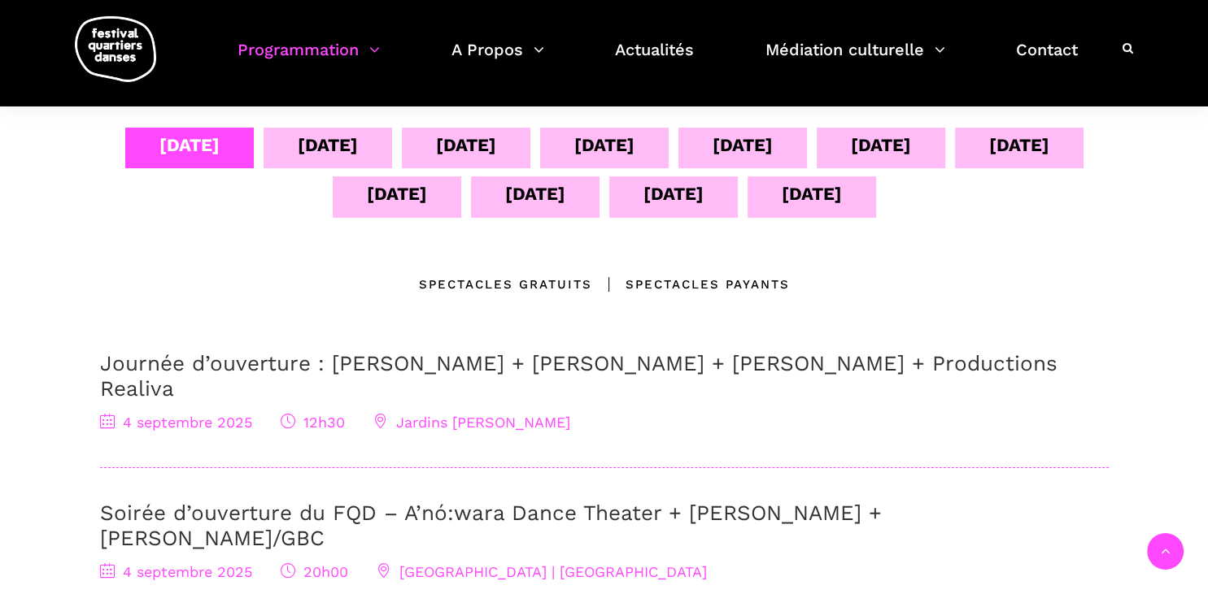
scroll to position [336, 0]
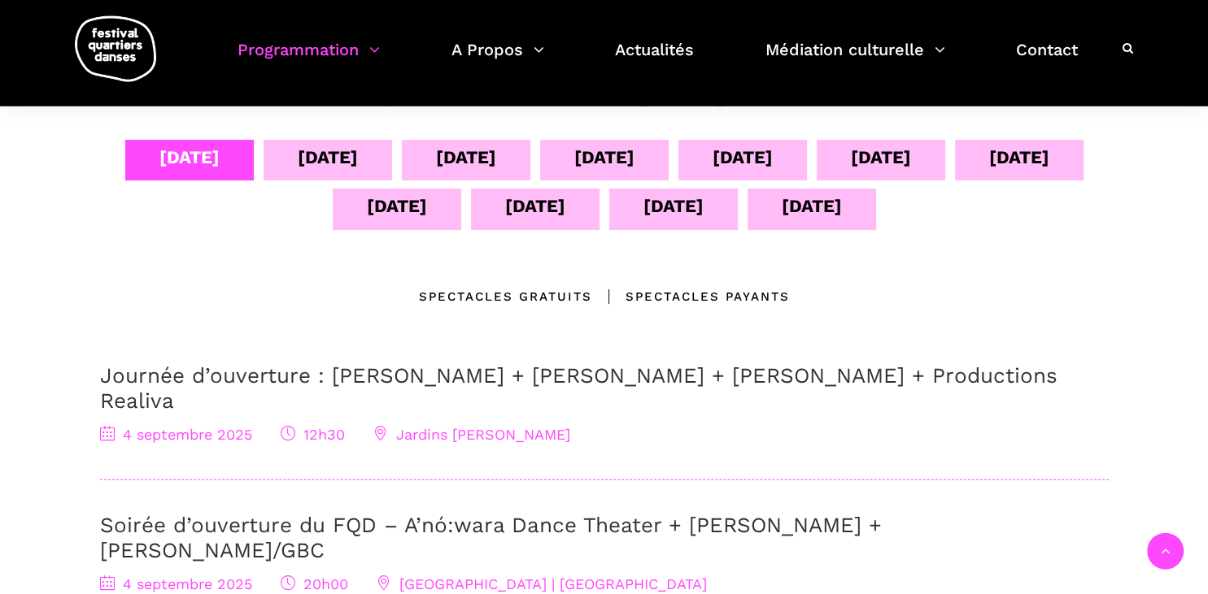
click at [729, 176] on div "[DATE]" at bounding box center [742, 160] width 128 height 41
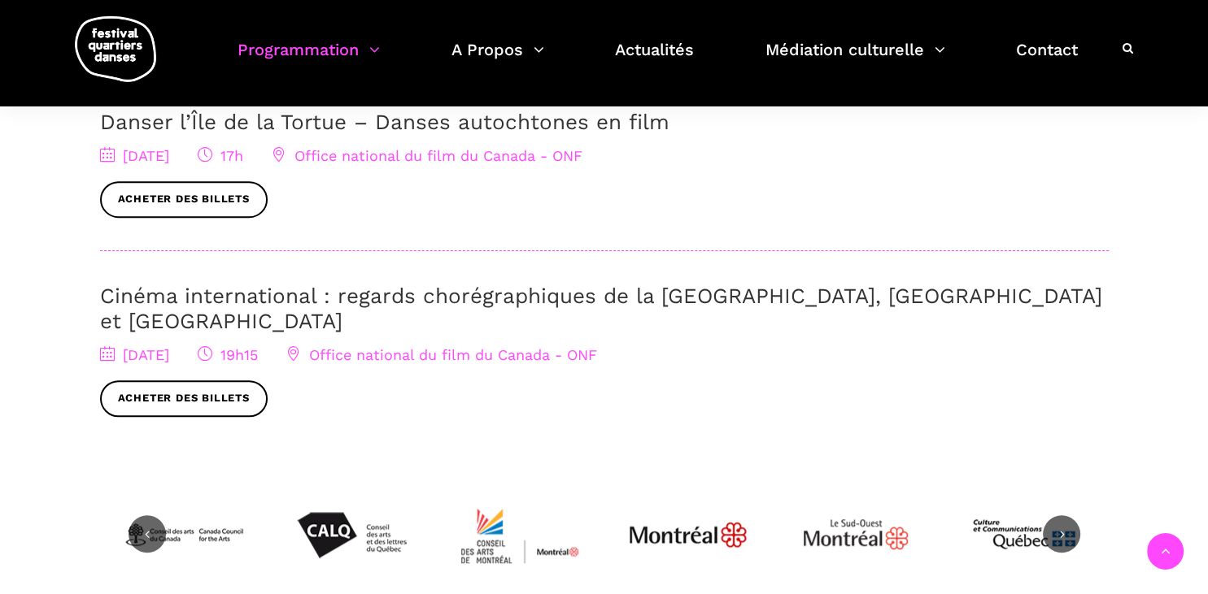
scroll to position [908, 0]
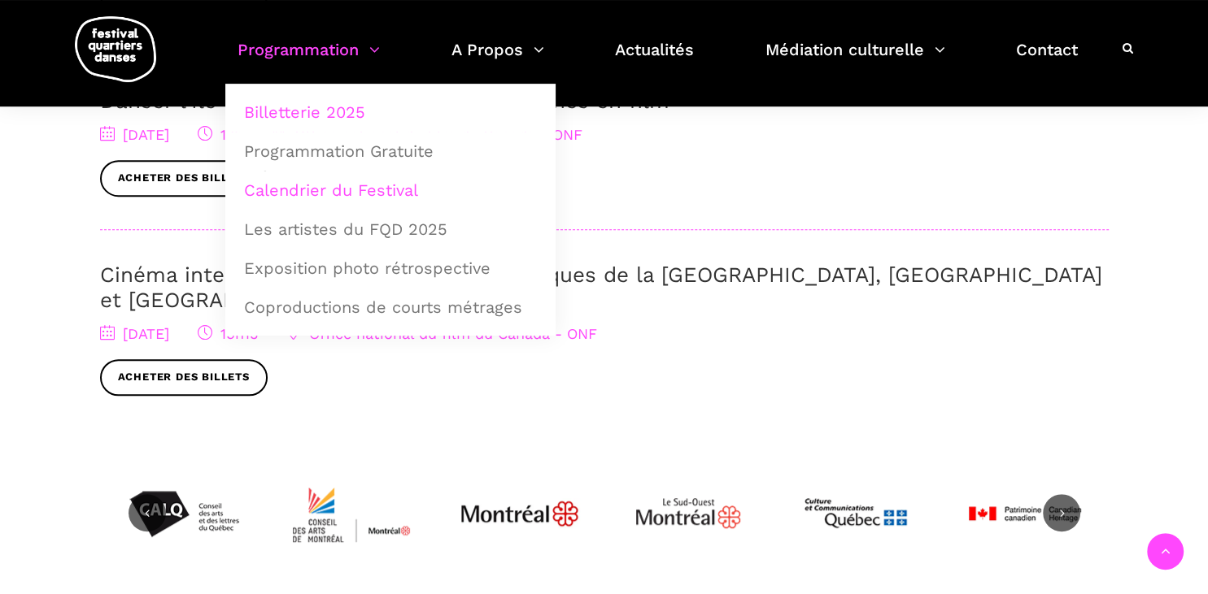
click at [303, 116] on link "Billetterie 2025" at bounding box center [390, 112] width 312 height 37
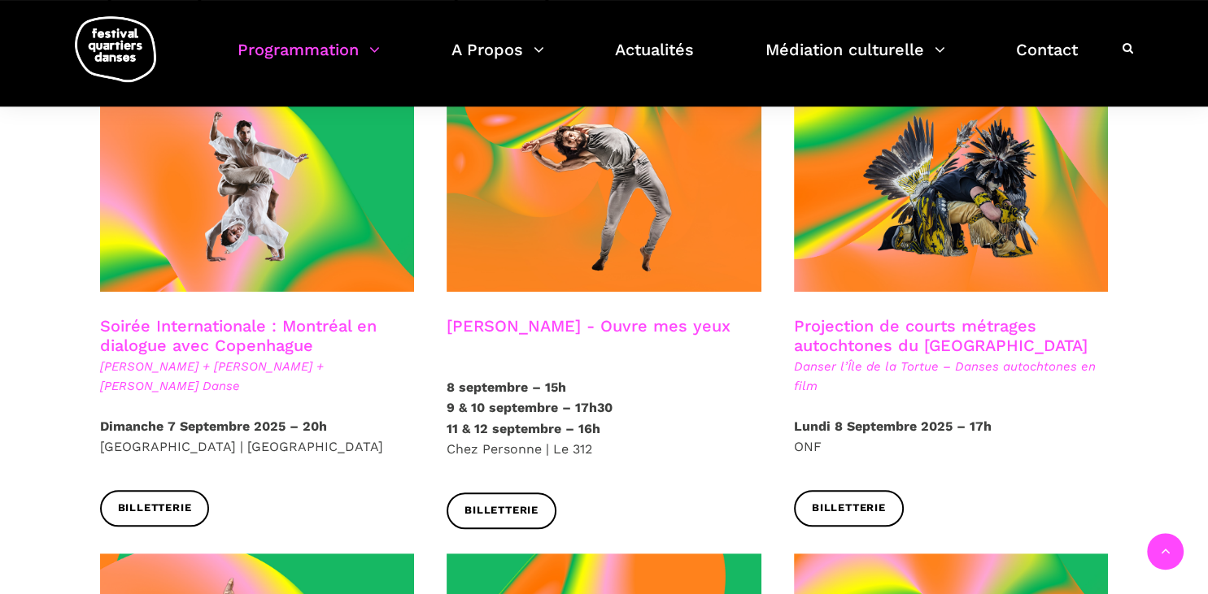
scroll to position [924, 0]
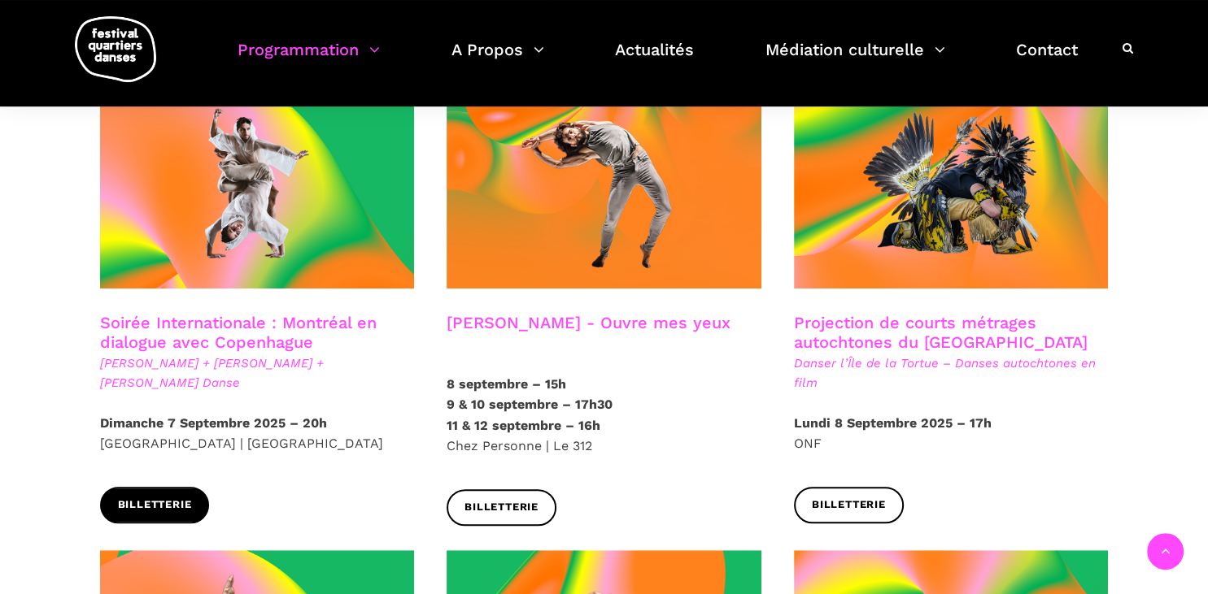
click at [159, 497] on span "Billetterie" at bounding box center [155, 505] width 74 height 17
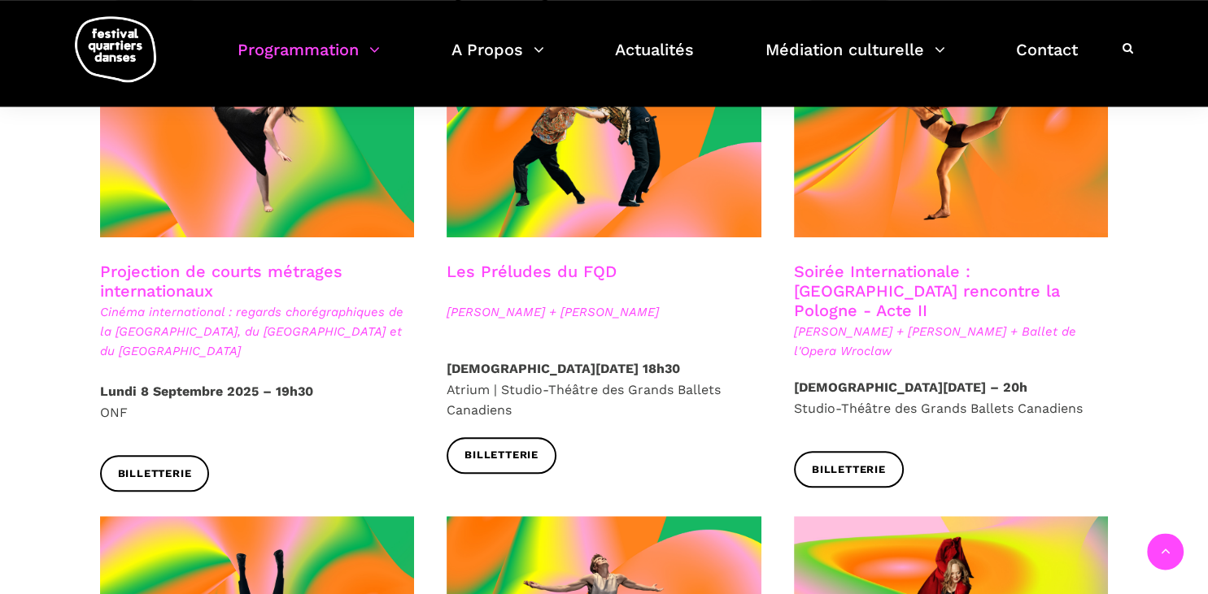
scroll to position [1425, 0]
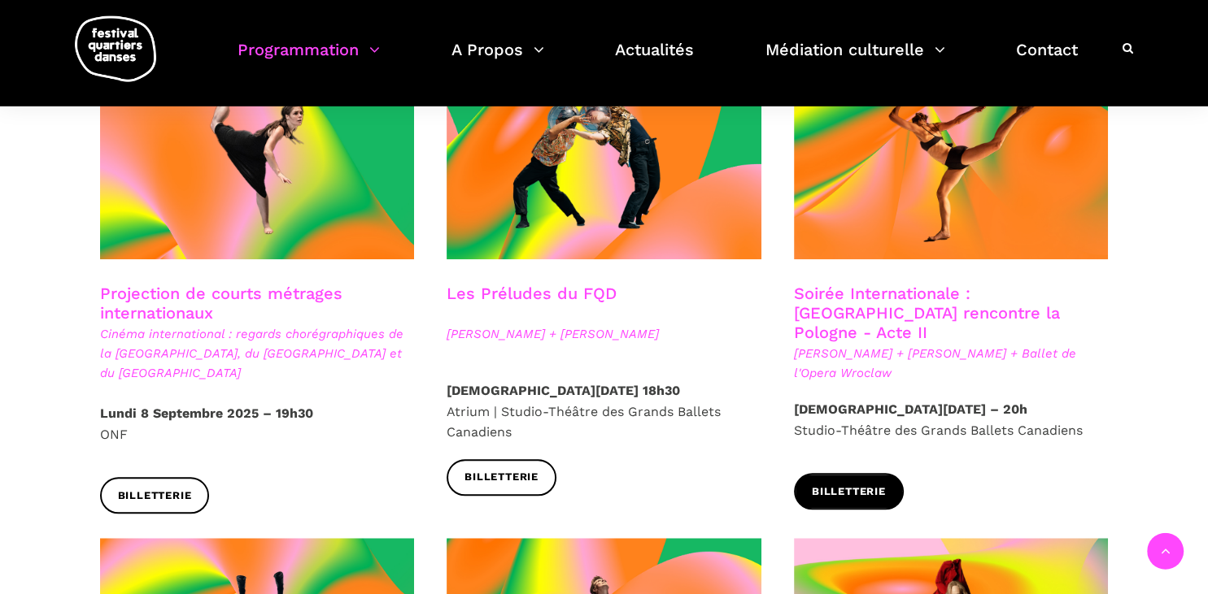
click at [864, 474] on link "Billetterie" at bounding box center [849, 492] width 110 height 37
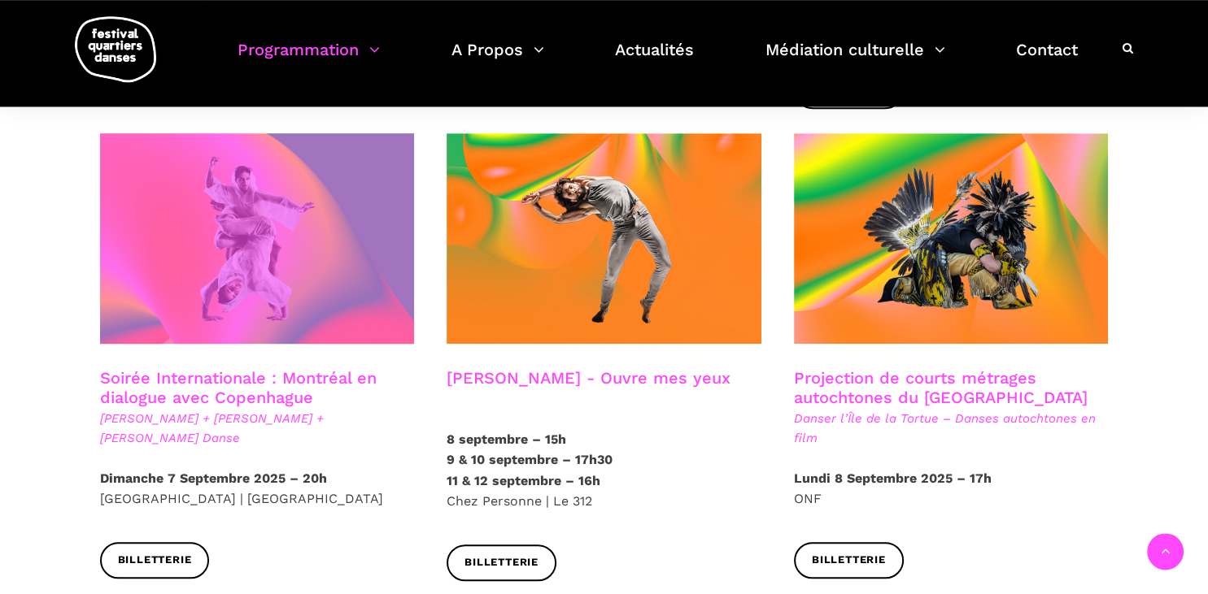
scroll to position [884, 0]
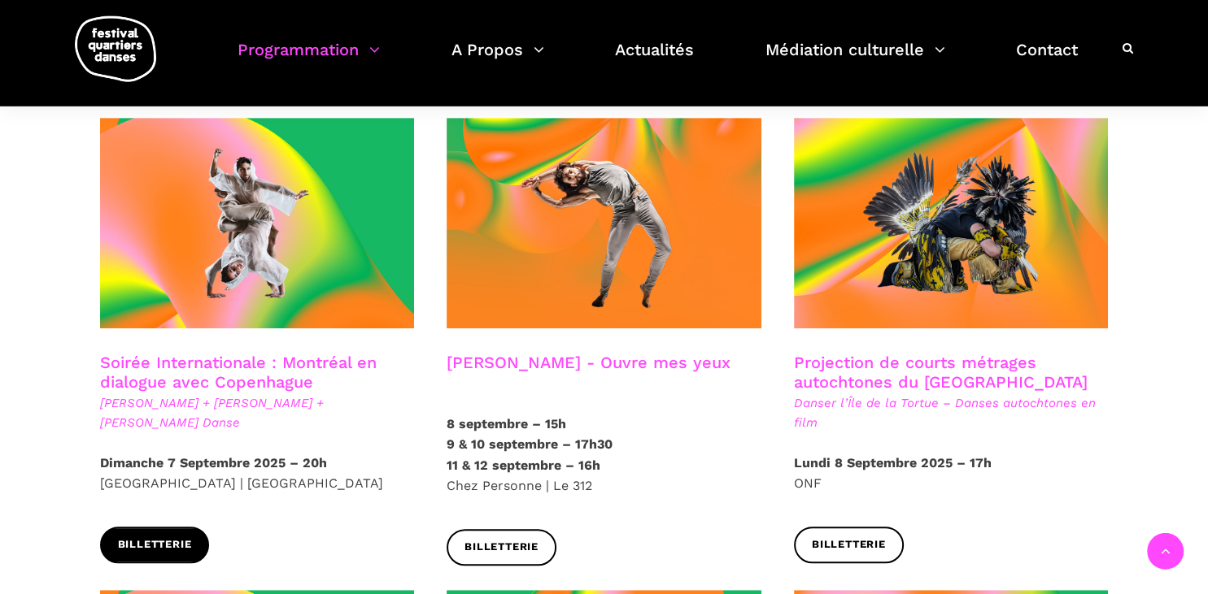
click at [198, 527] on link "Billetterie" at bounding box center [155, 545] width 110 height 37
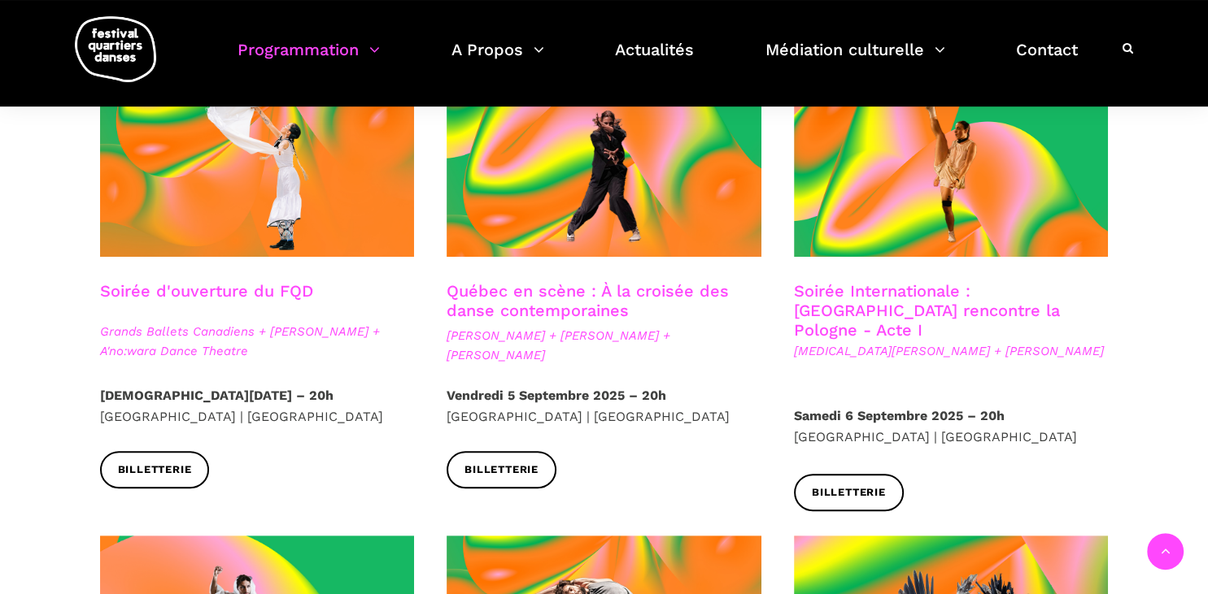
scroll to position [499, 0]
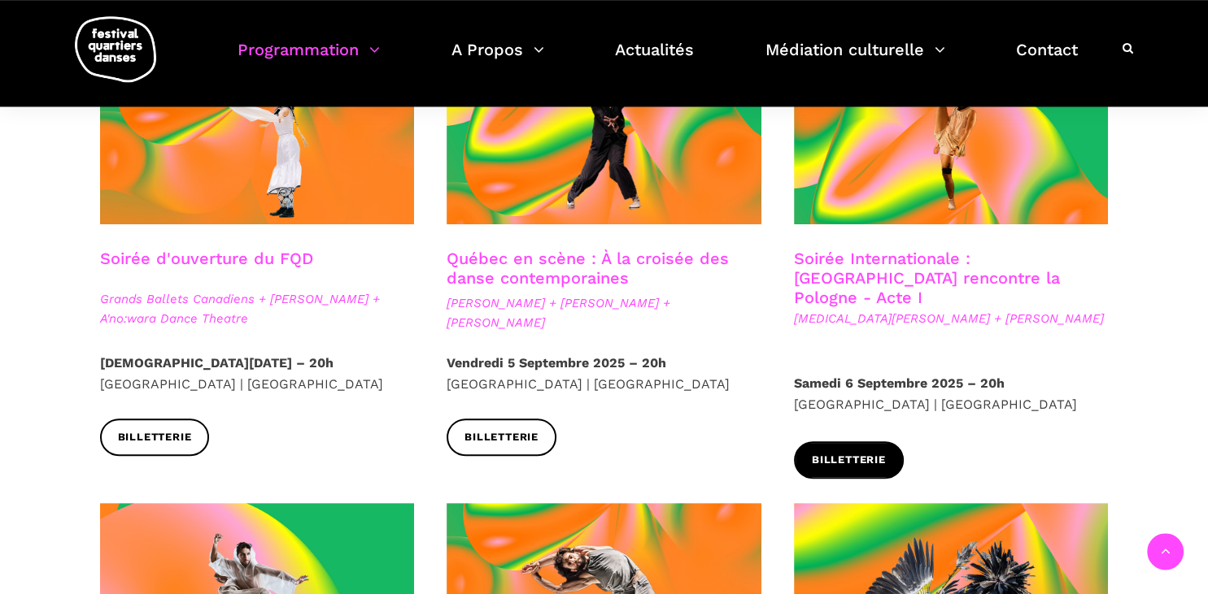
click at [863, 452] on span "Billetterie" at bounding box center [849, 460] width 74 height 17
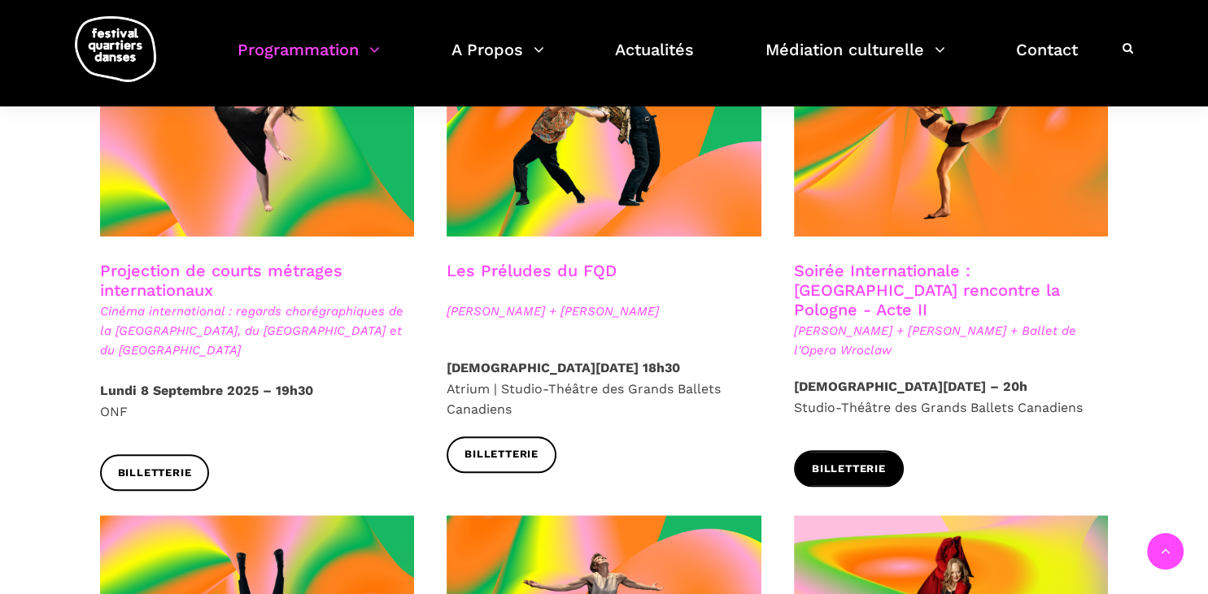
scroll to position [1448, 0]
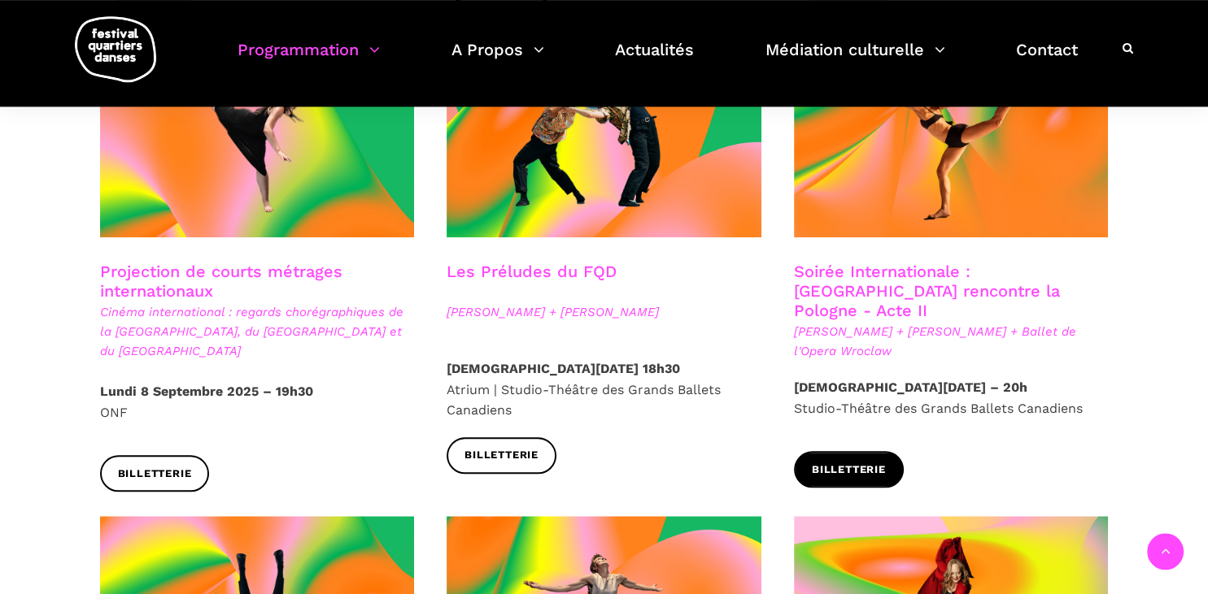
click at [852, 462] on span "Billetterie" at bounding box center [849, 470] width 74 height 17
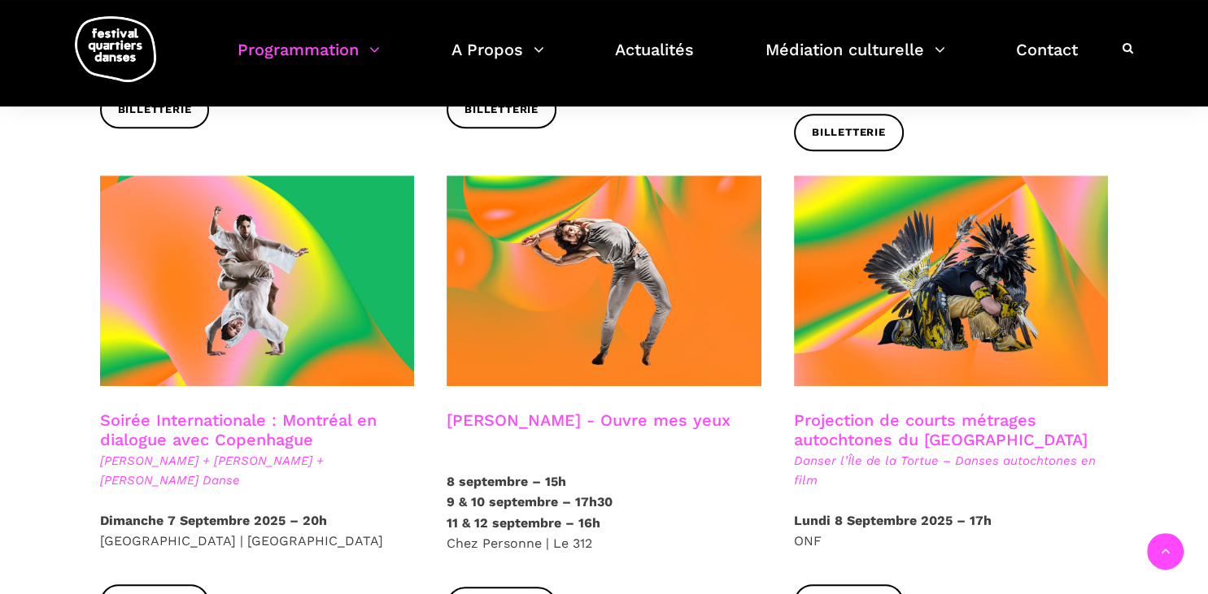
scroll to position [885, 0]
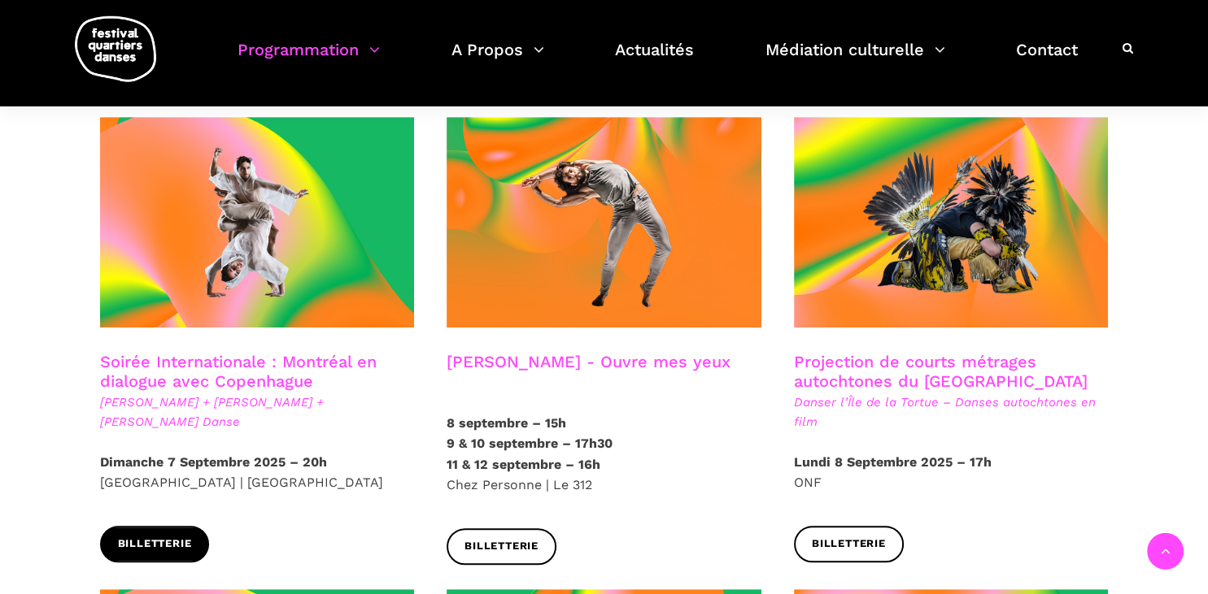
click at [119, 536] on span "Billetterie" at bounding box center [155, 544] width 74 height 17
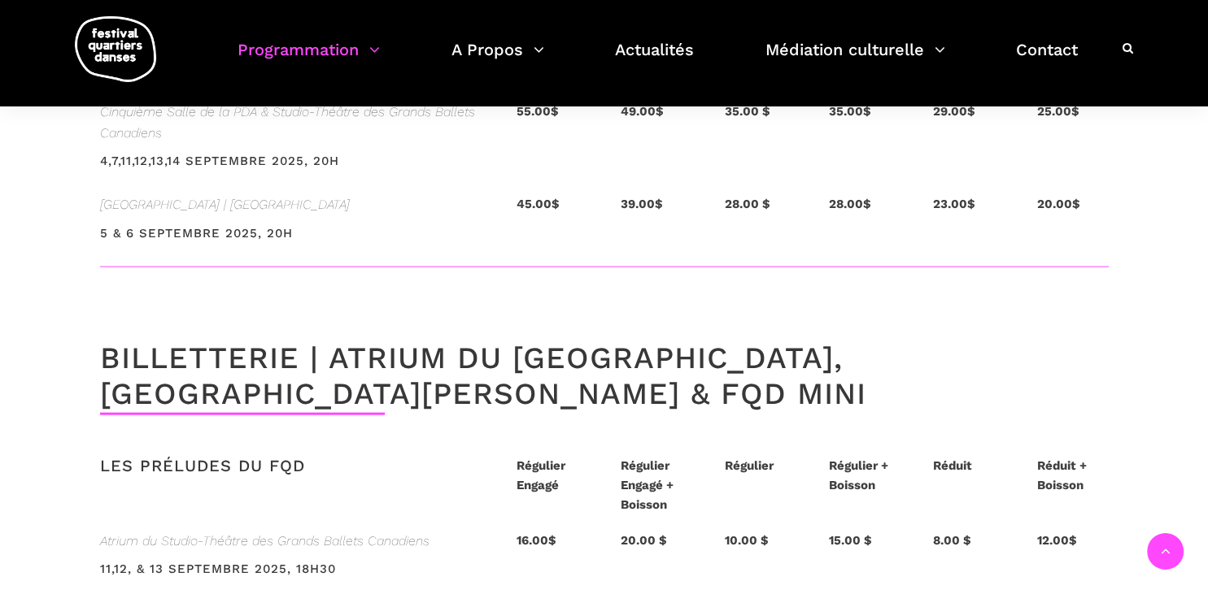
scroll to position [3695, 0]
